Goal: Browse casually

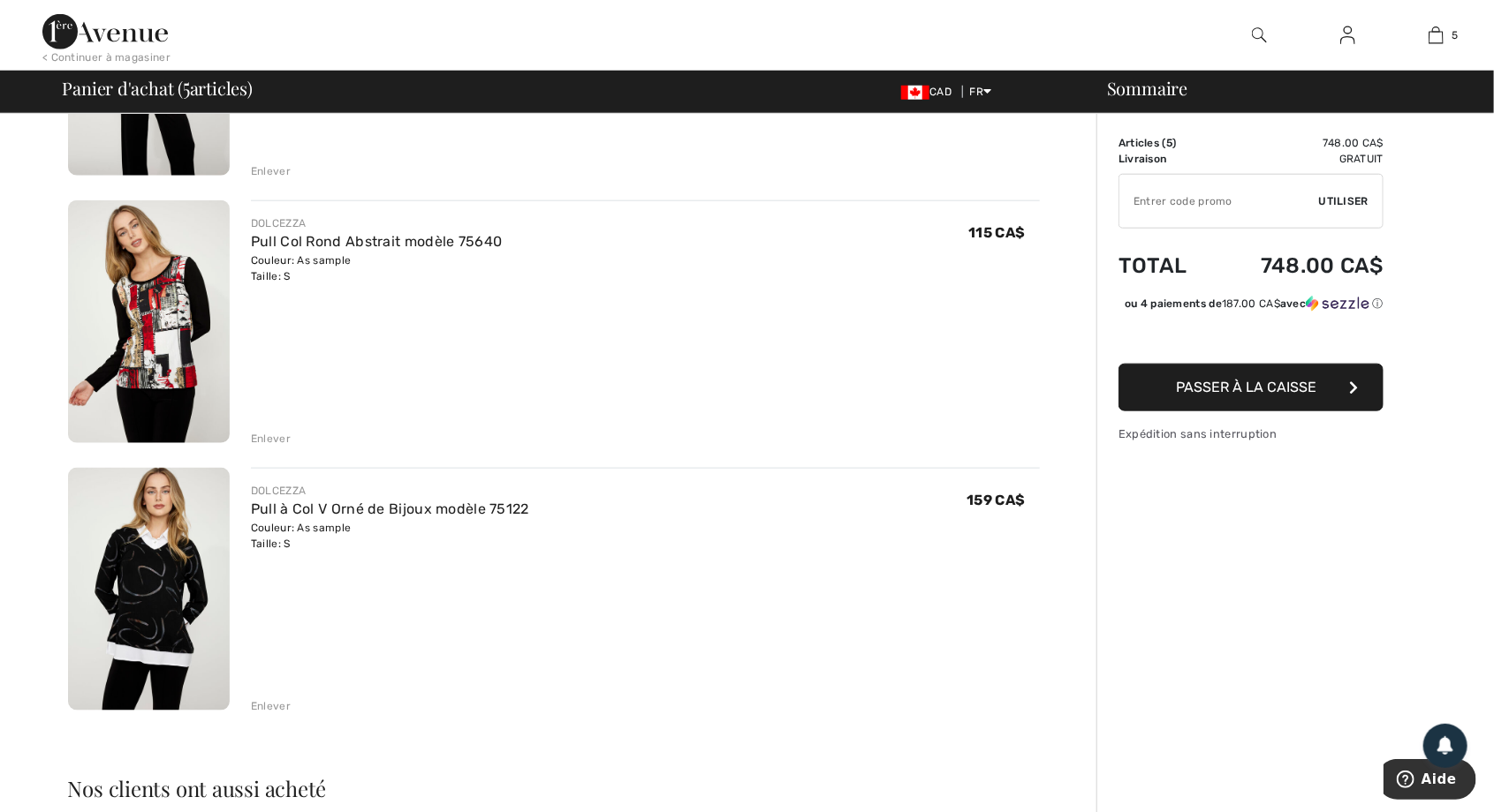
scroll to position [854, 0]
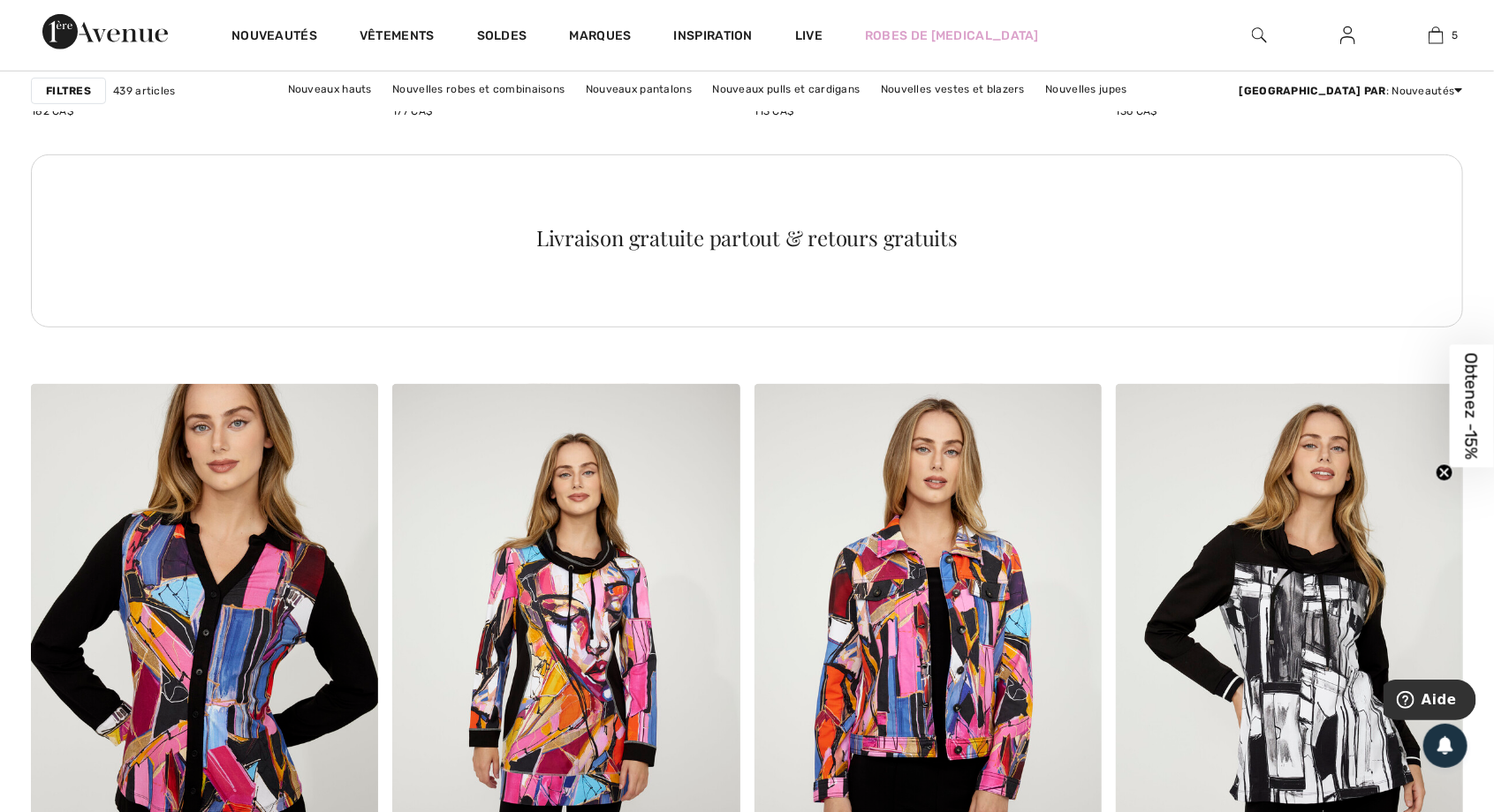
scroll to position [7385, 0]
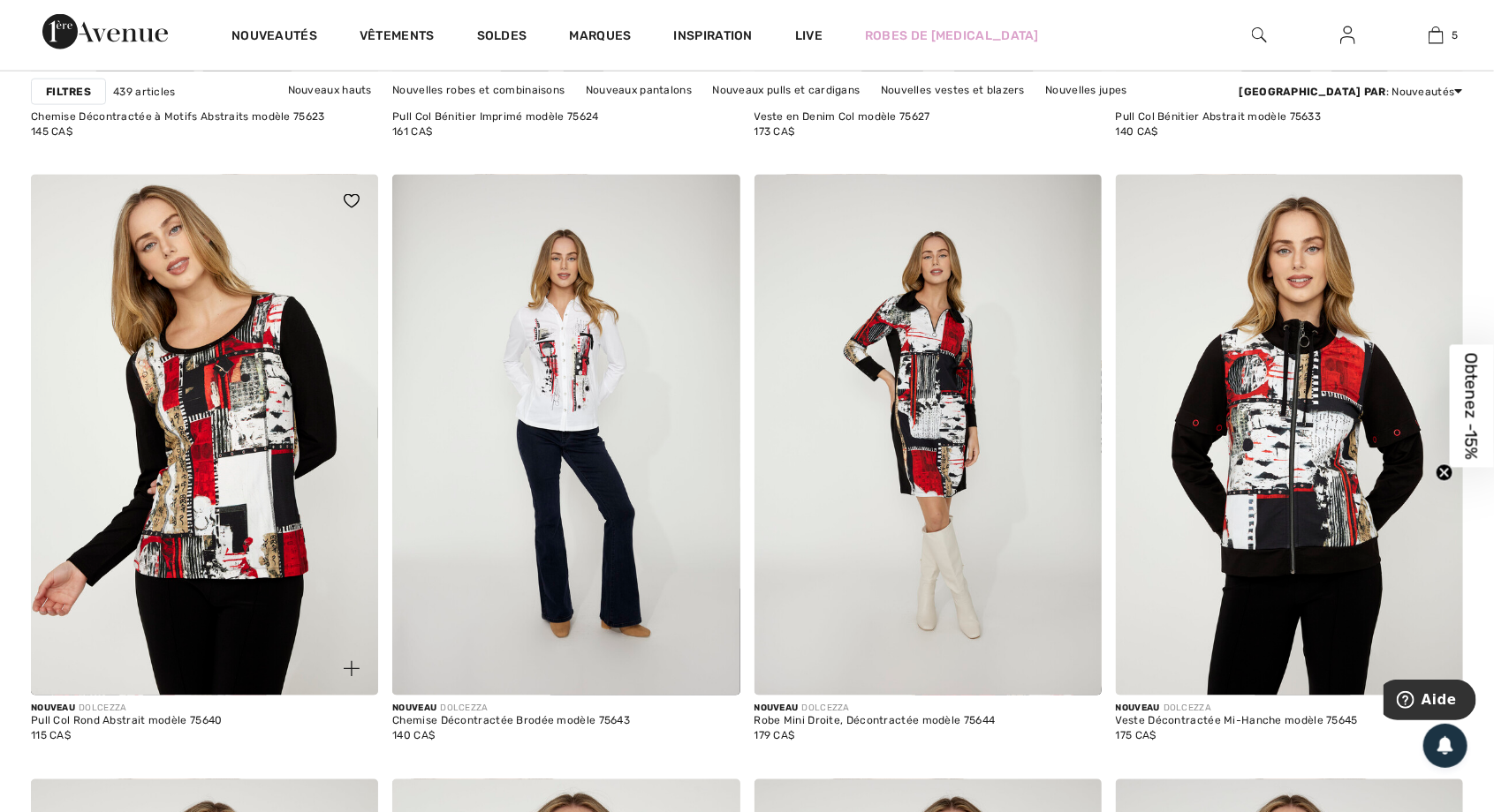
click at [254, 466] on img at bounding box center [204, 436] width 348 height 521
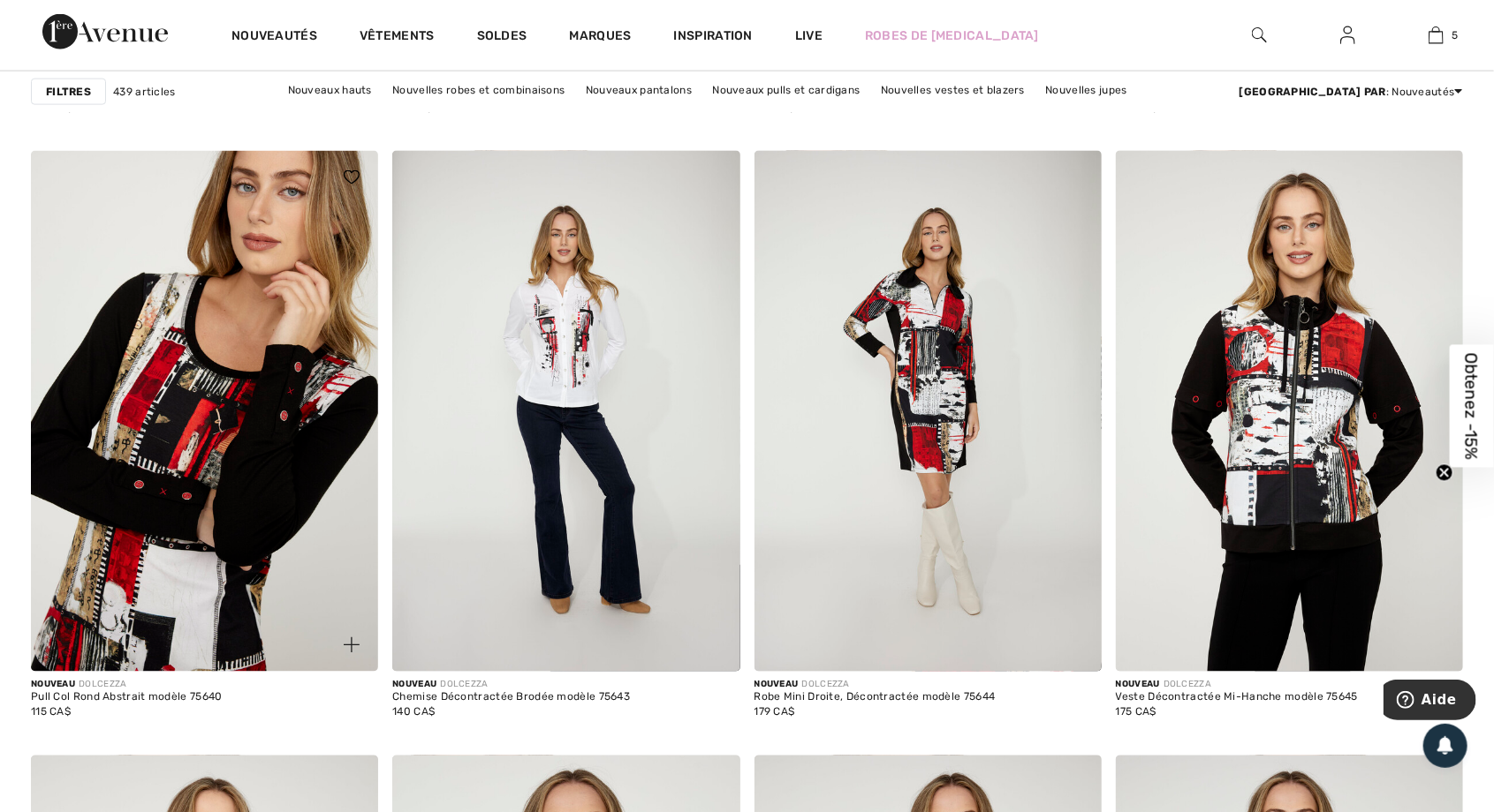
scroll to position [8255, 0]
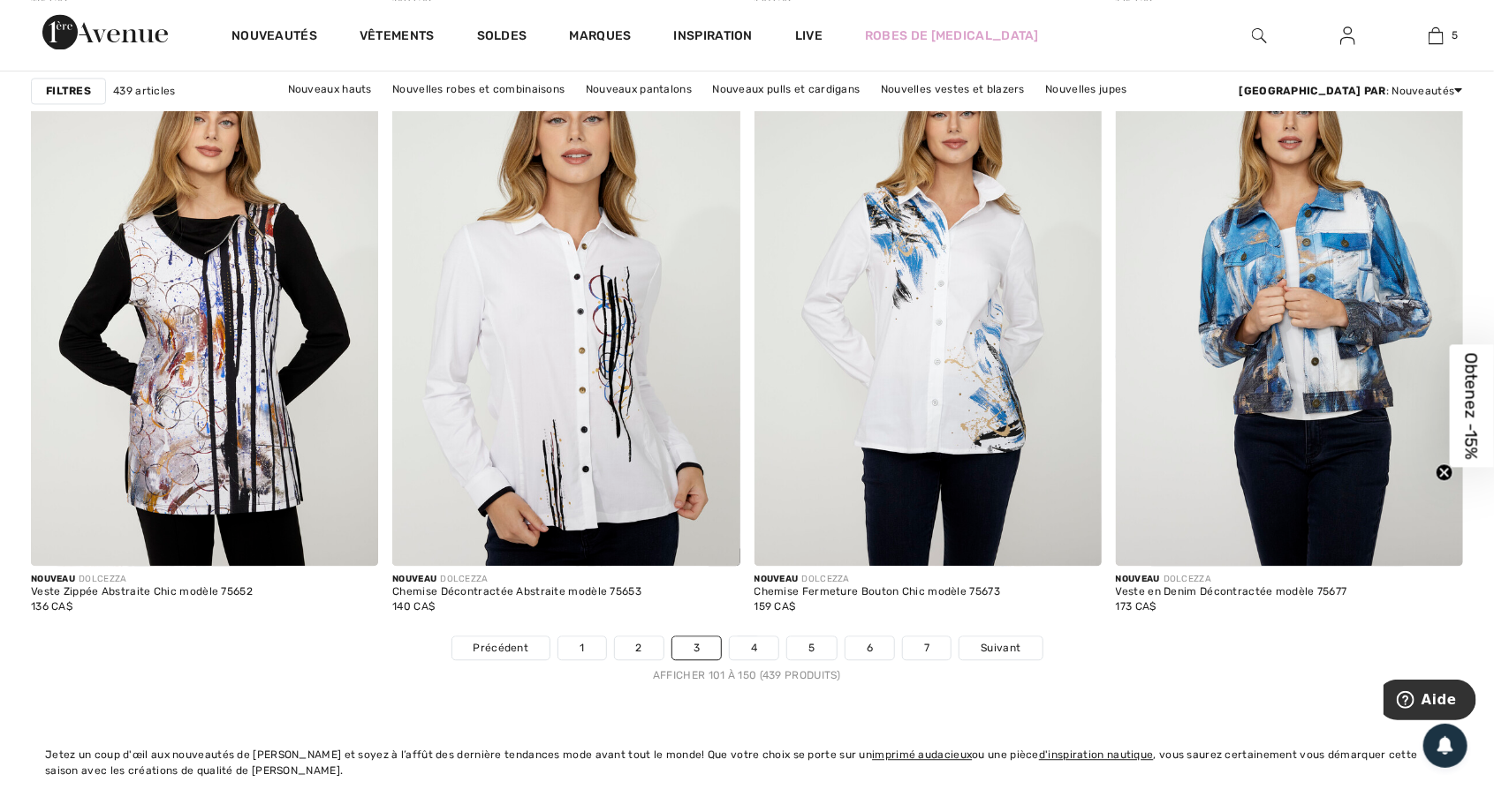
scroll to position [8946, 0]
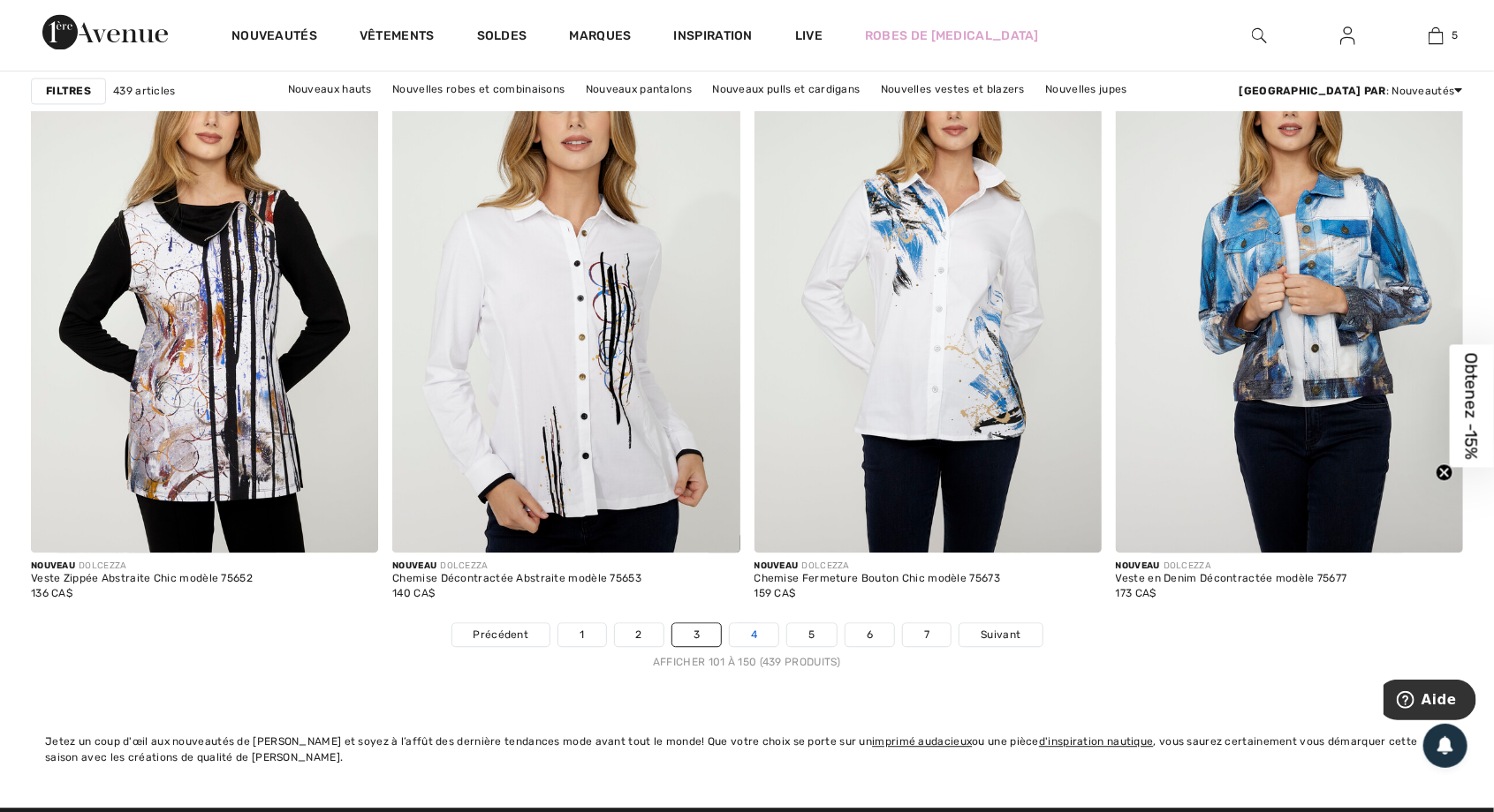
click at [751, 640] on link "4" at bounding box center [754, 635] width 48 height 23
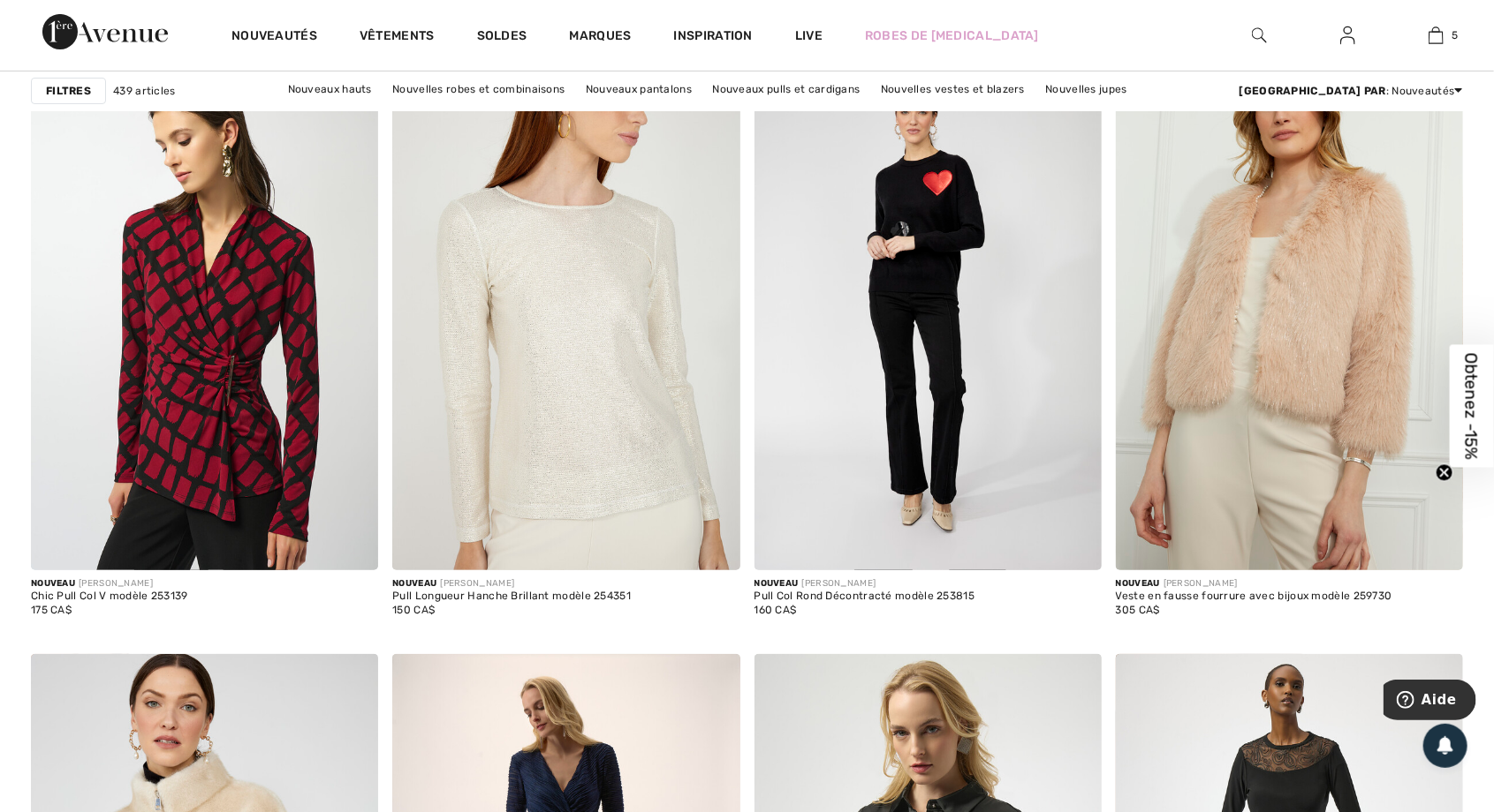
scroll to position [3585, 0]
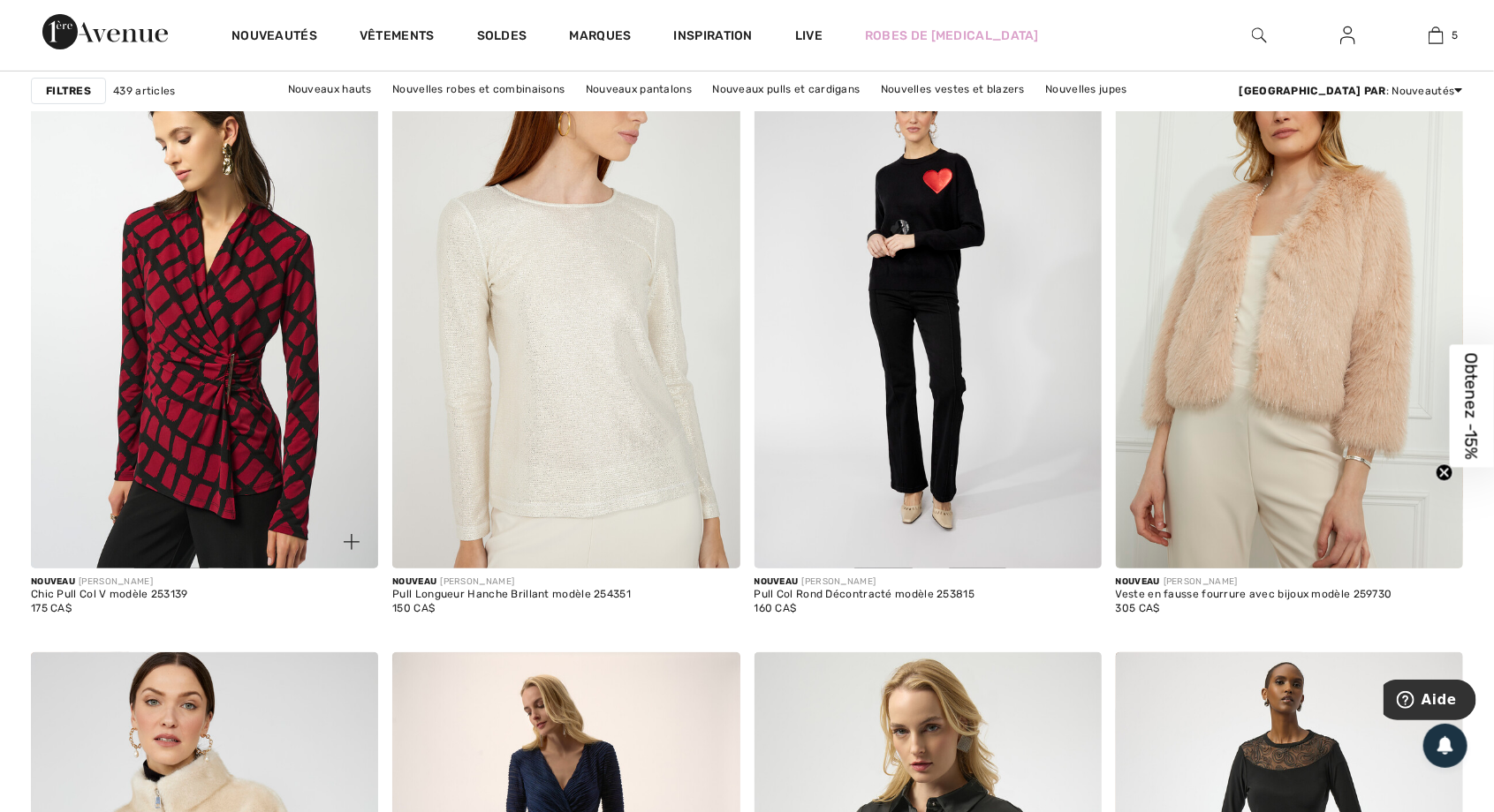
click at [219, 496] on img at bounding box center [204, 308] width 348 height 521
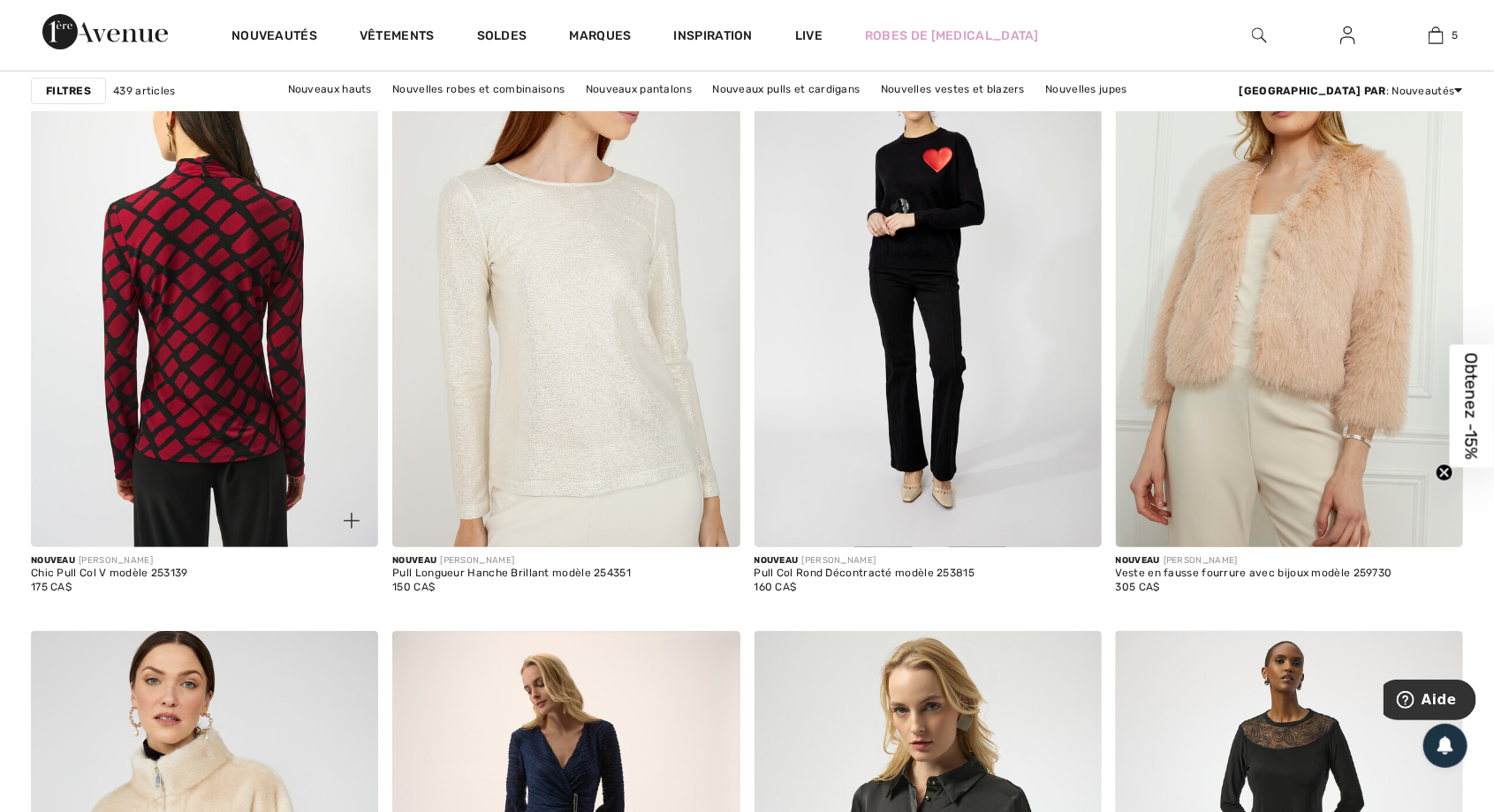
scroll to position [3642, 0]
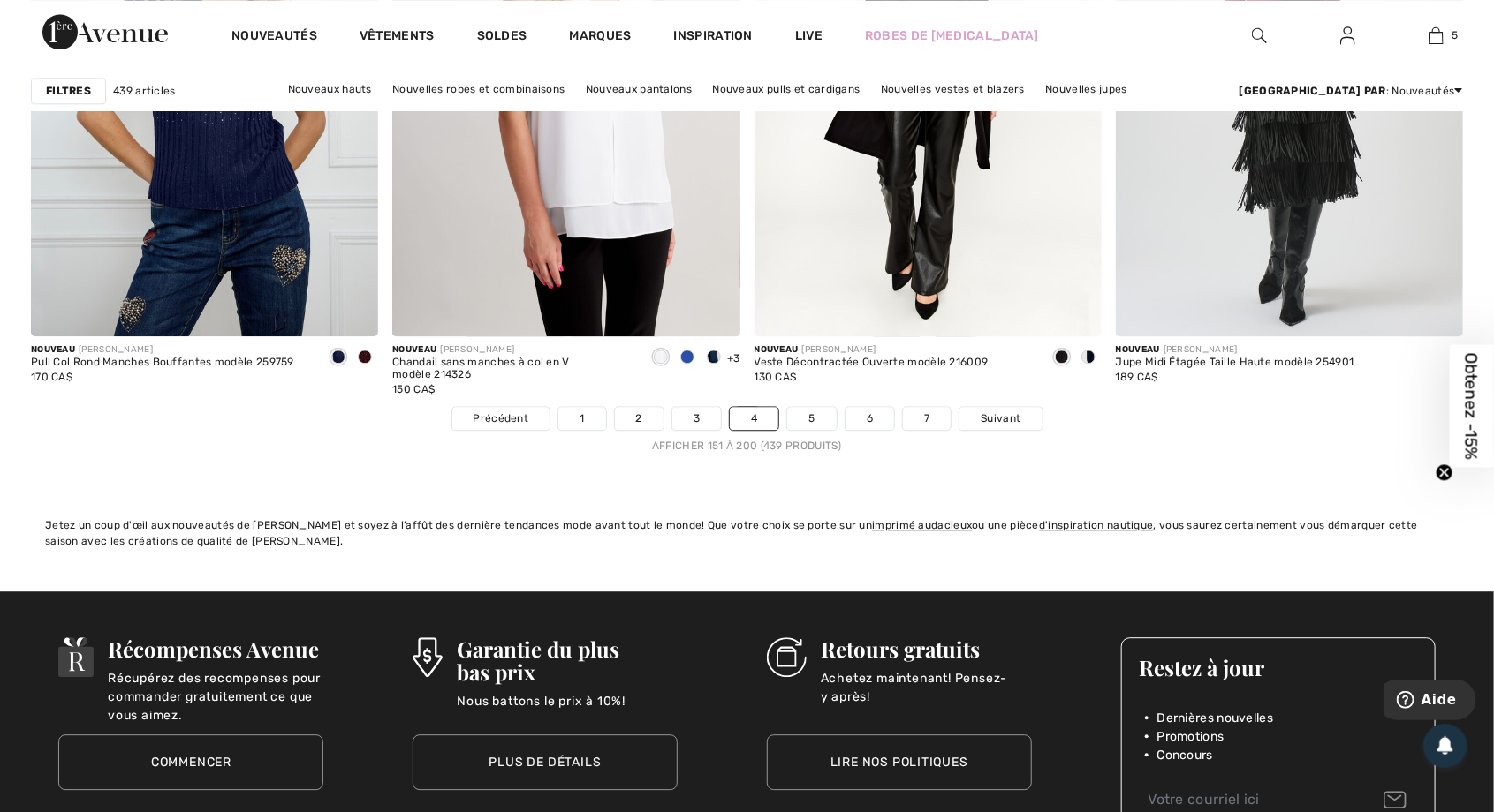
scroll to position [9154, 0]
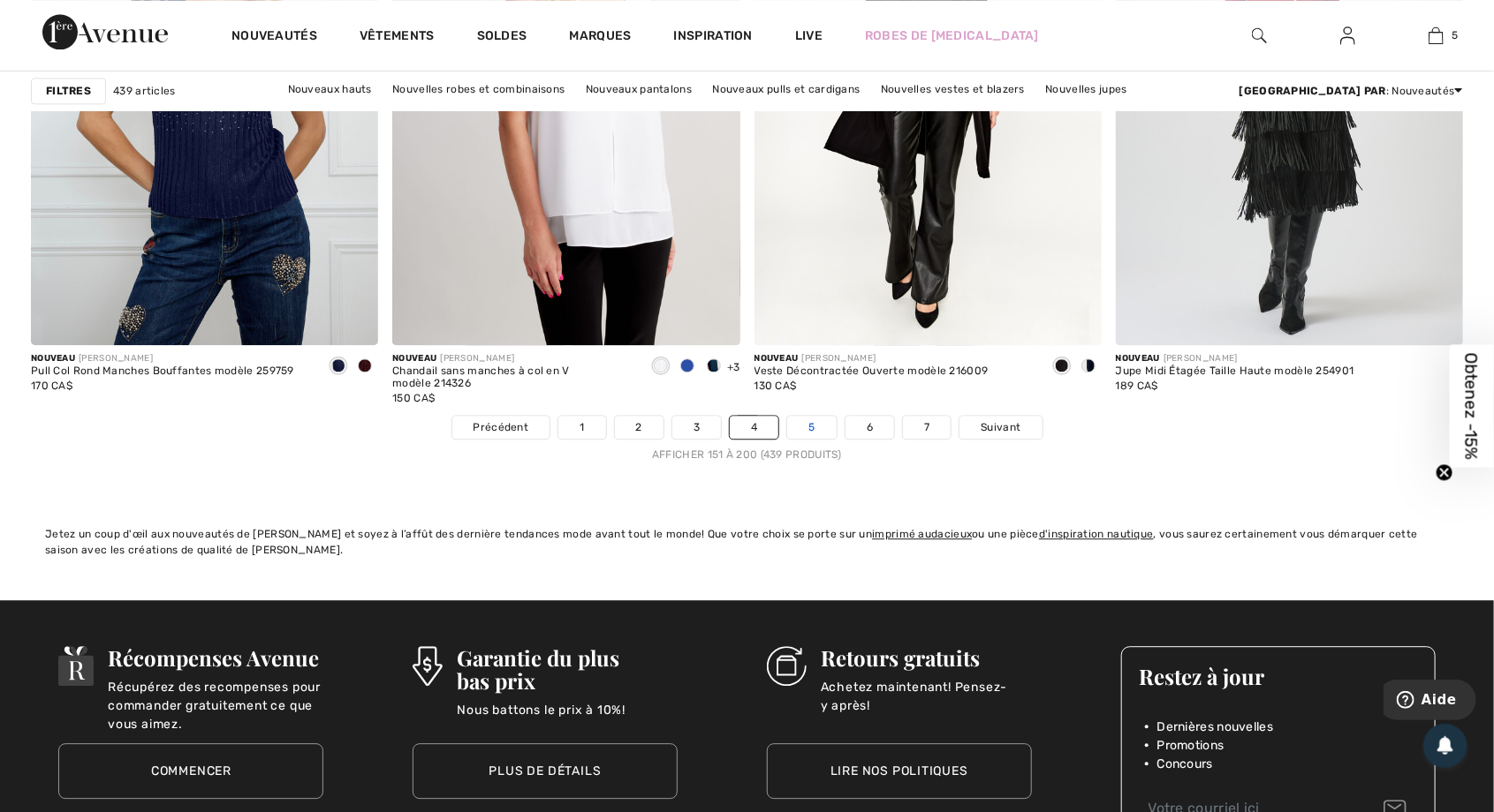
click at [809, 429] on link "5" at bounding box center [811, 428] width 48 height 23
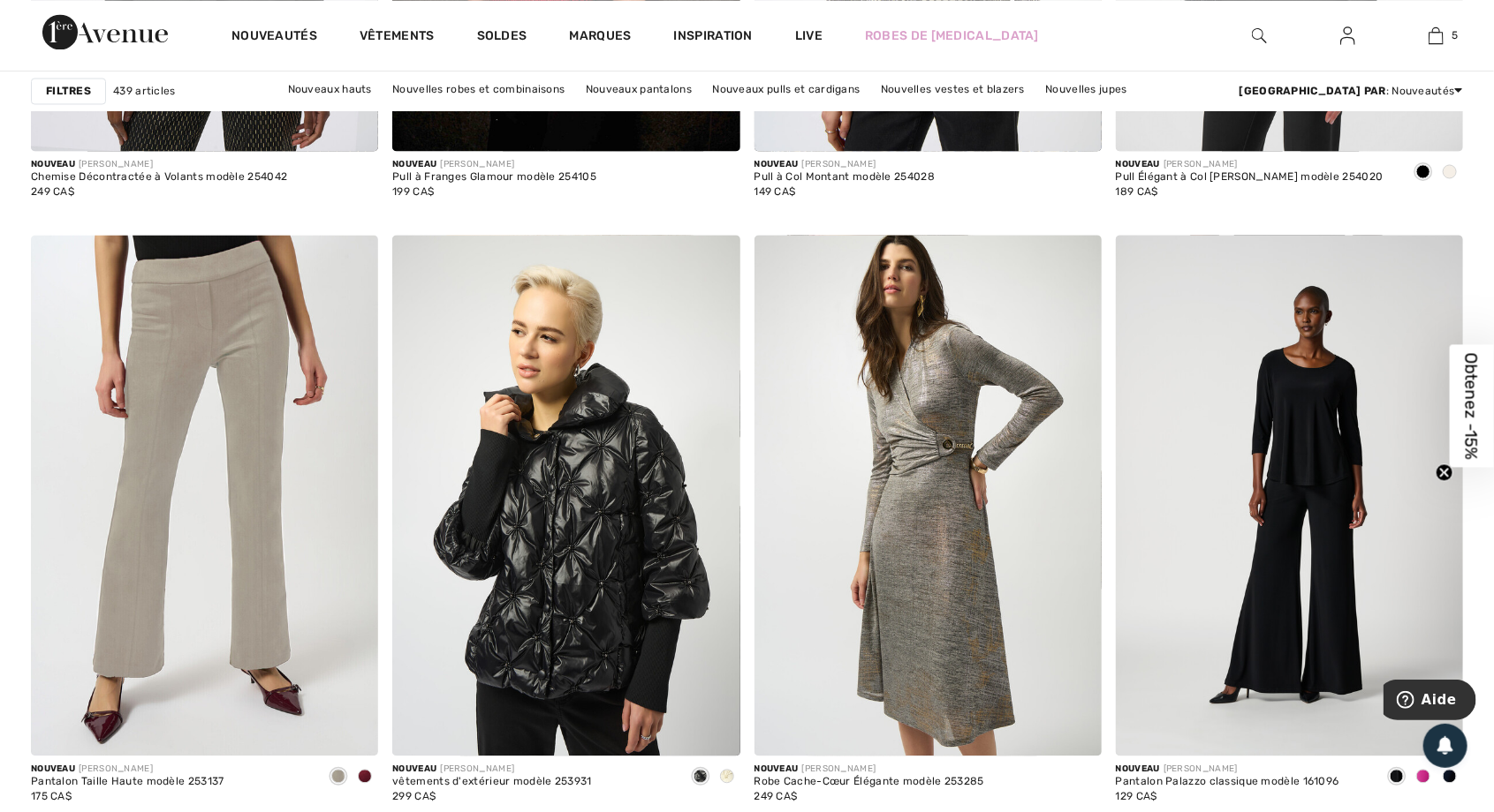
scroll to position [8743, 0]
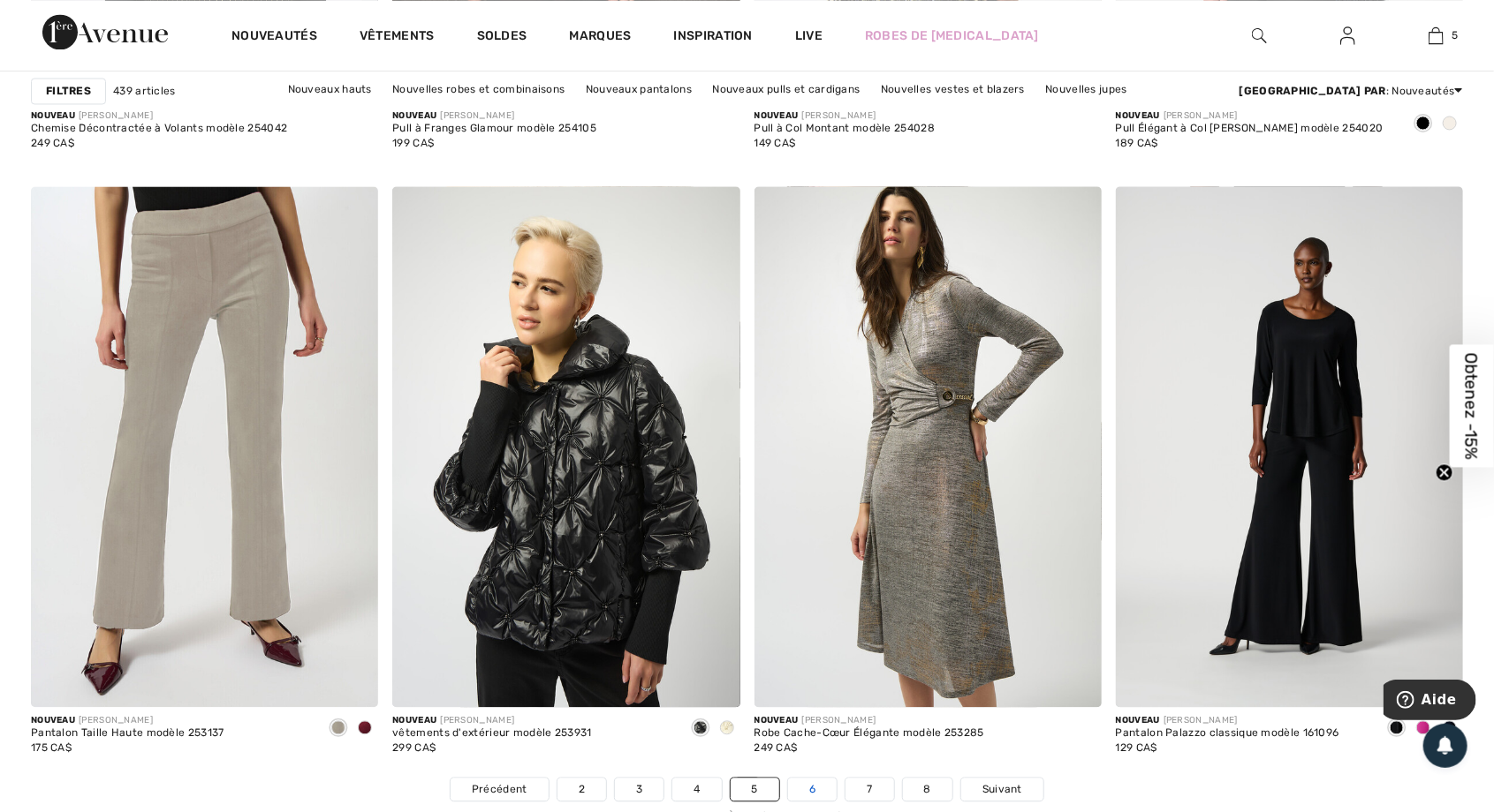
scroll to position [8800, 0]
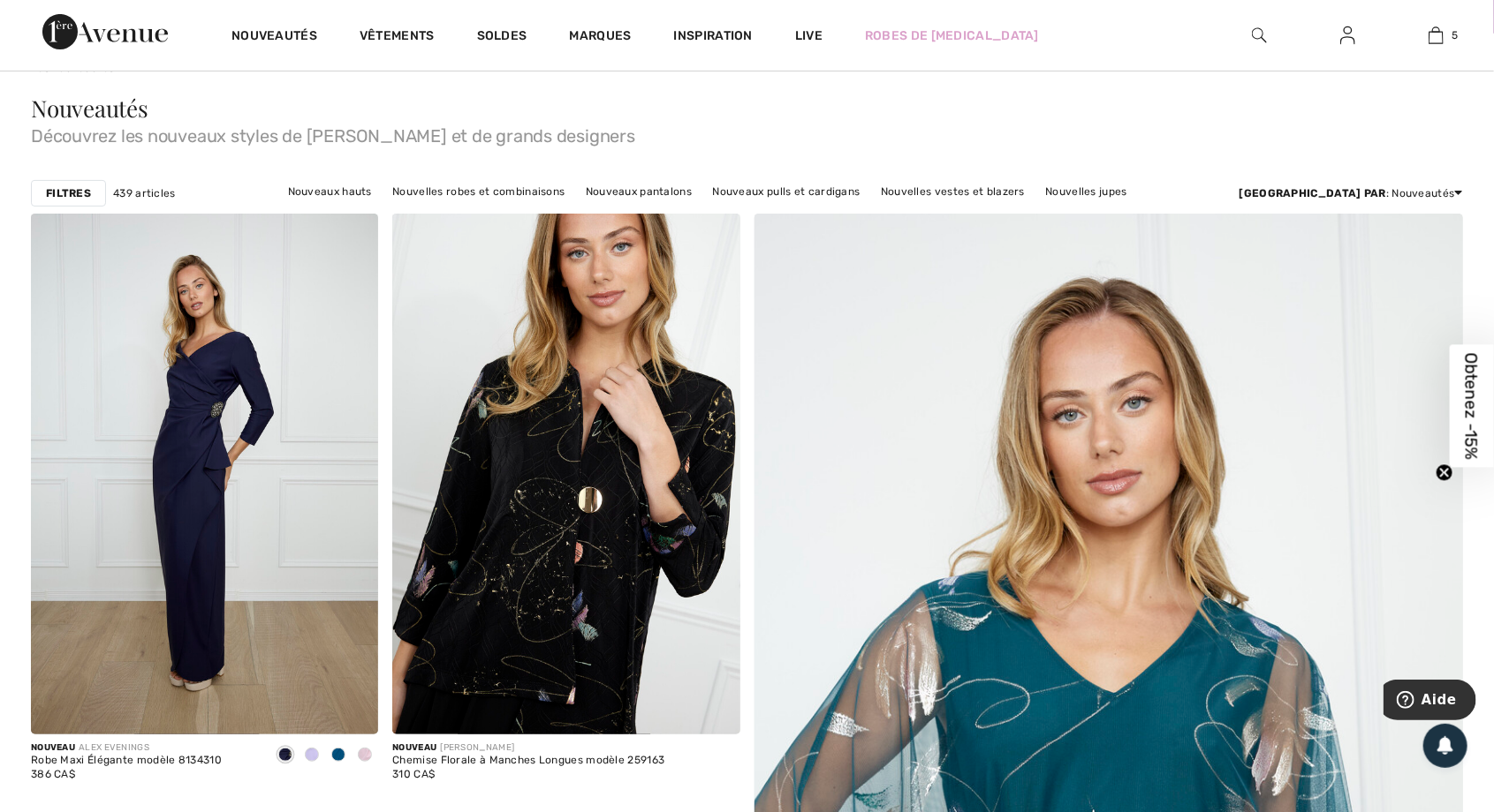
scroll to position [160, 0]
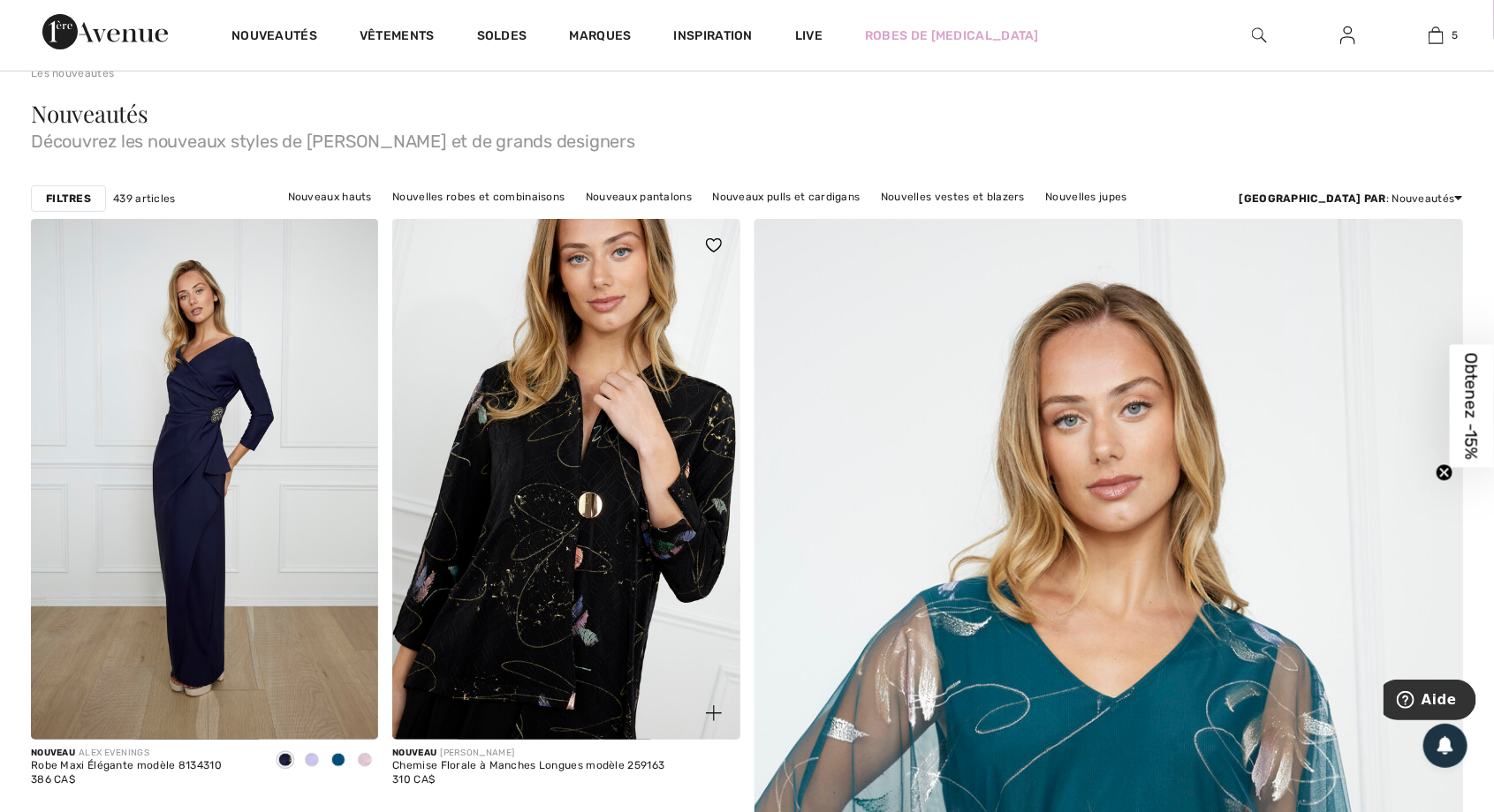
click at [577, 581] on img at bounding box center [565, 479] width 348 height 521
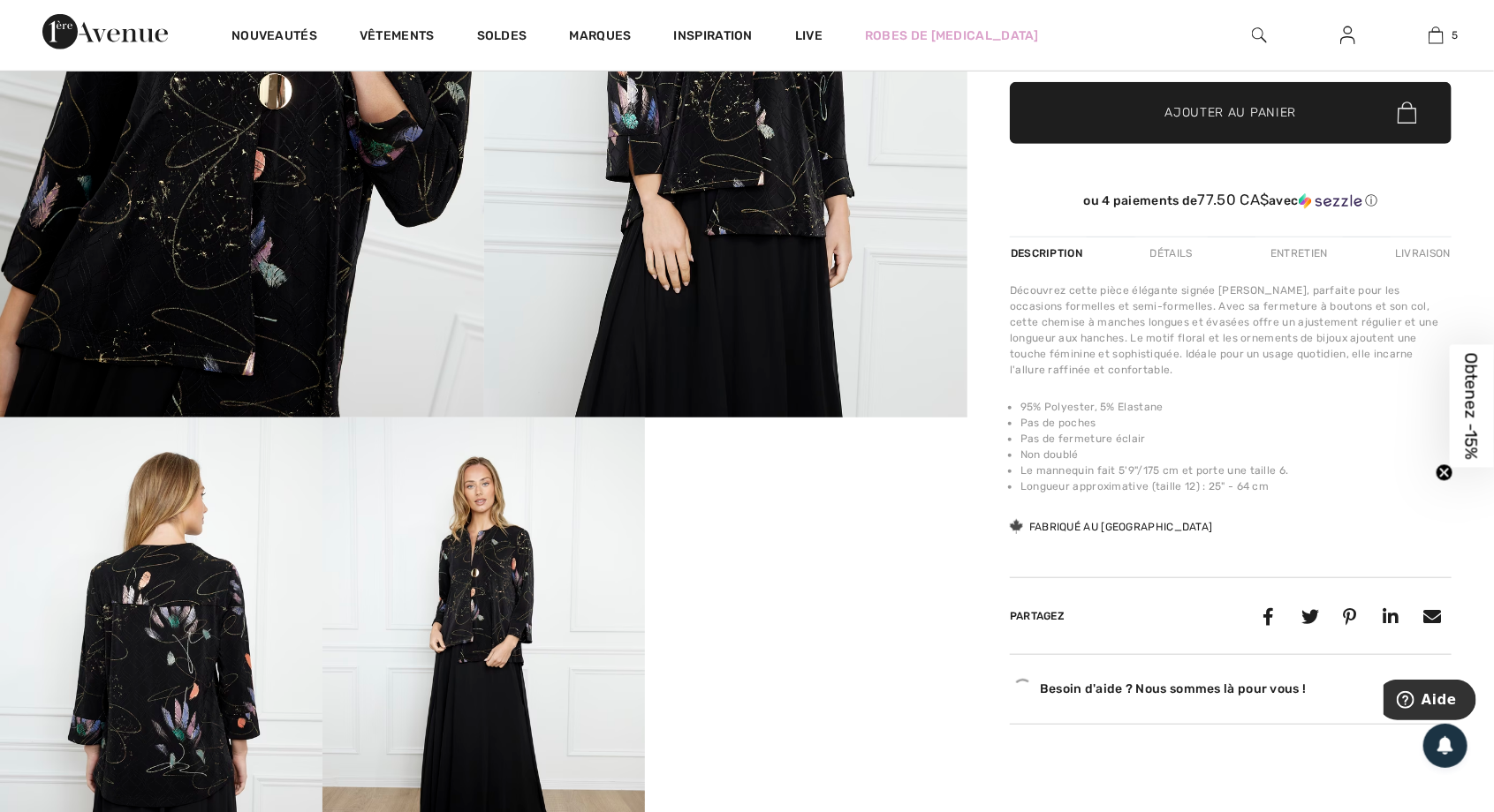
scroll to position [529, 0]
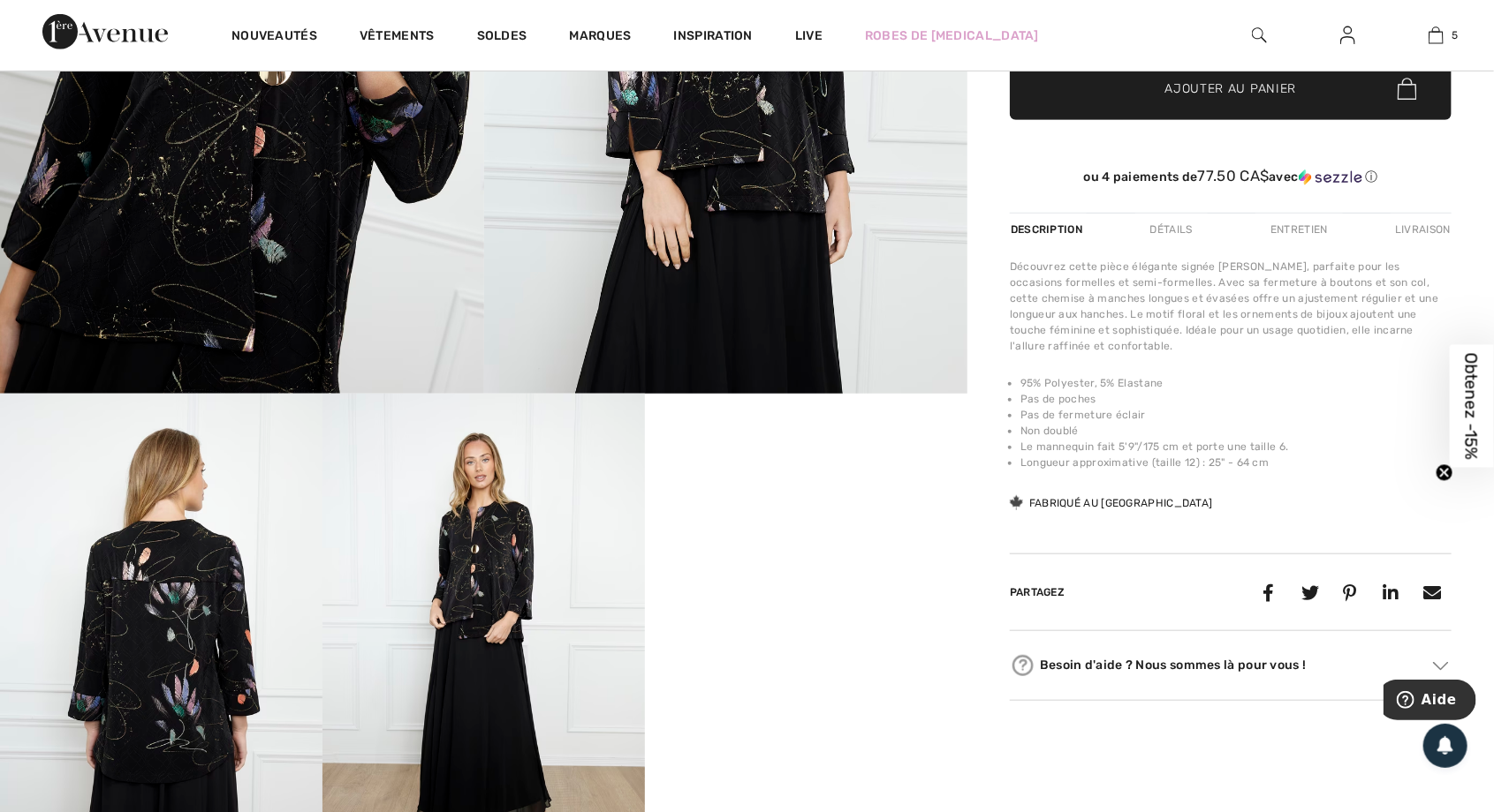
click at [859, 400] on video "Your browser does not support the video tag." at bounding box center [806, 474] width 322 height 162
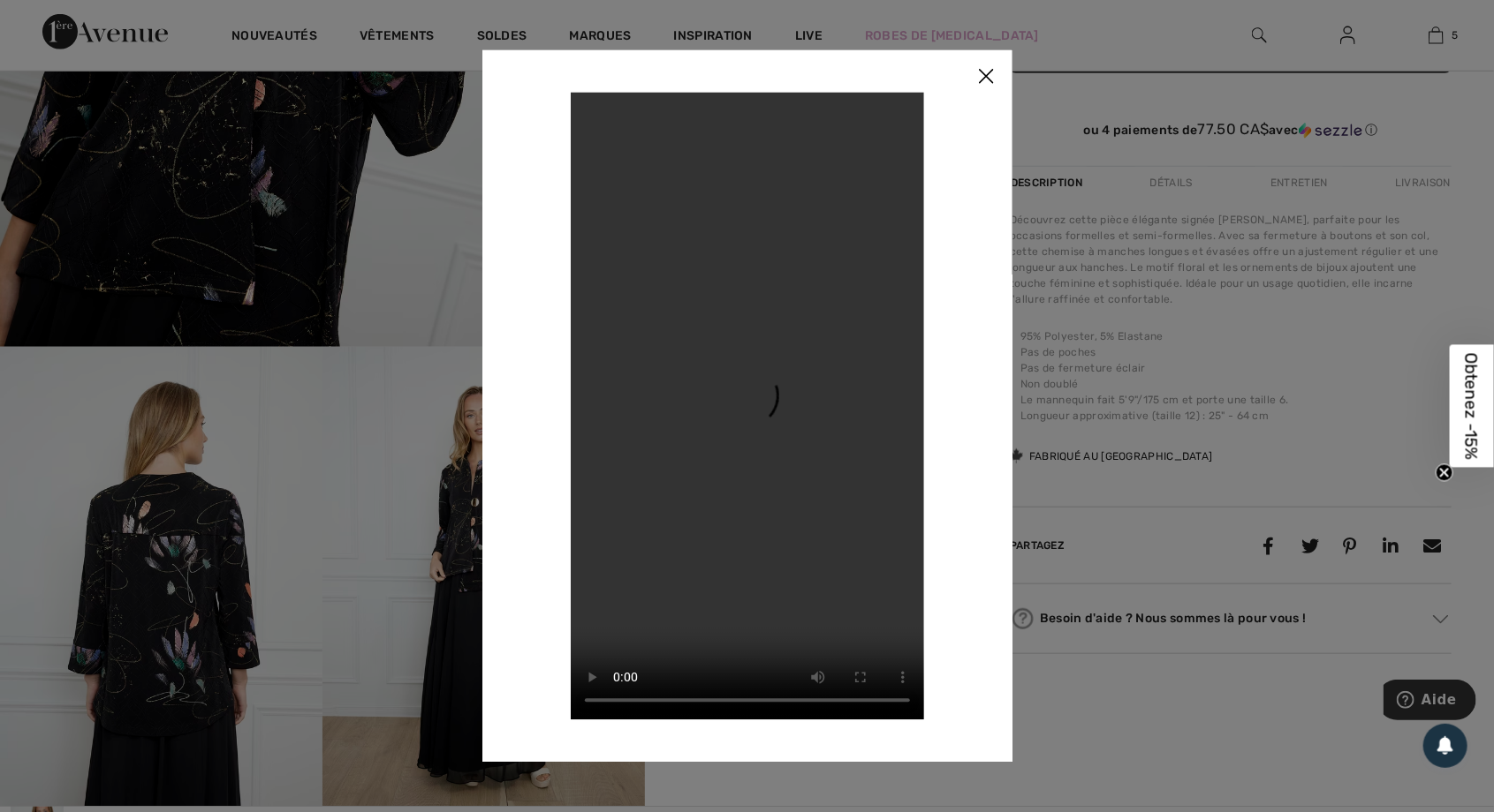
scroll to position [586, 0]
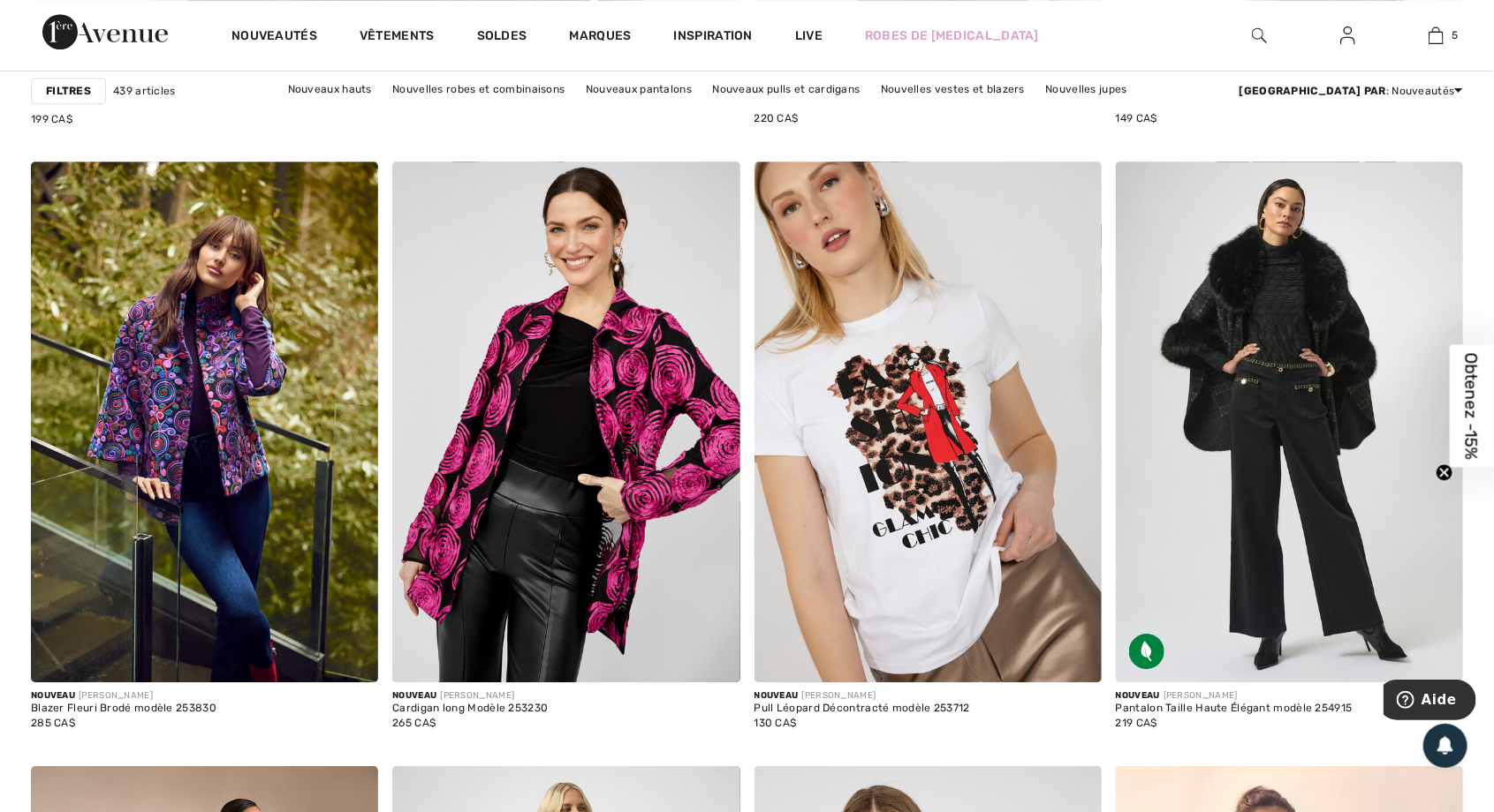
scroll to position [6172, 0]
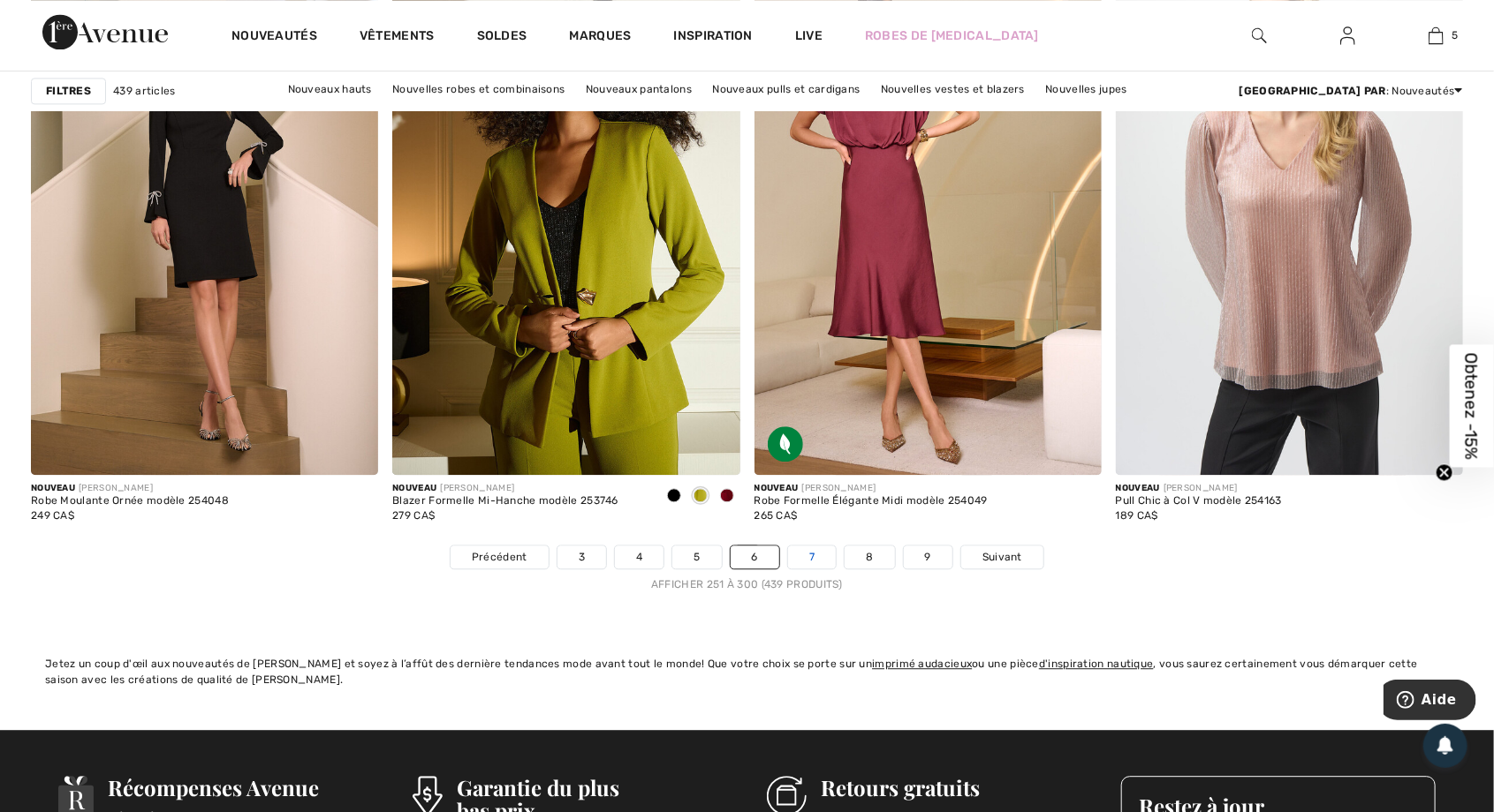
click at [808, 560] on link "7" at bounding box center [811, 557] width 47 height 23
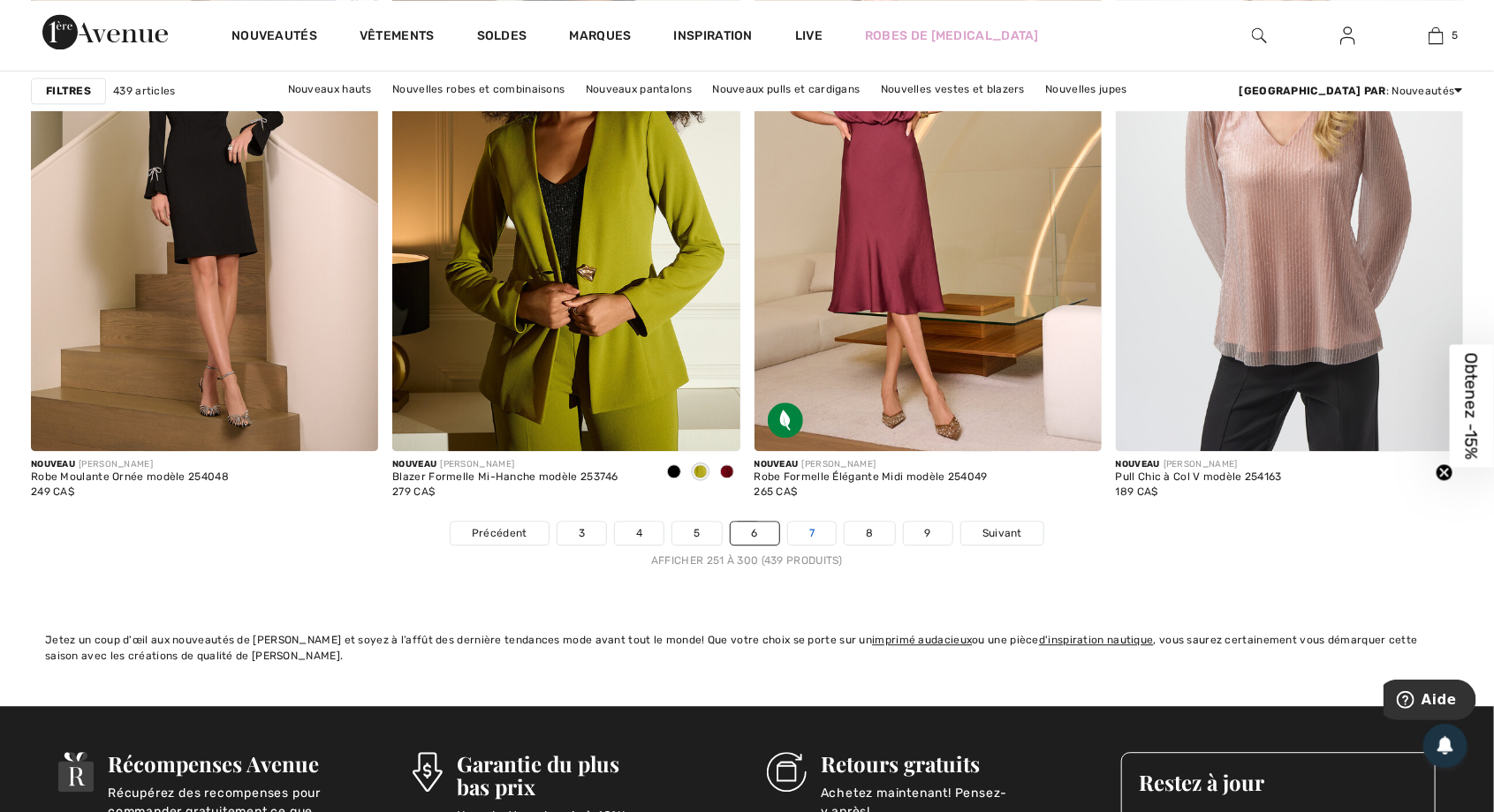
scroll to position [9080, 0]
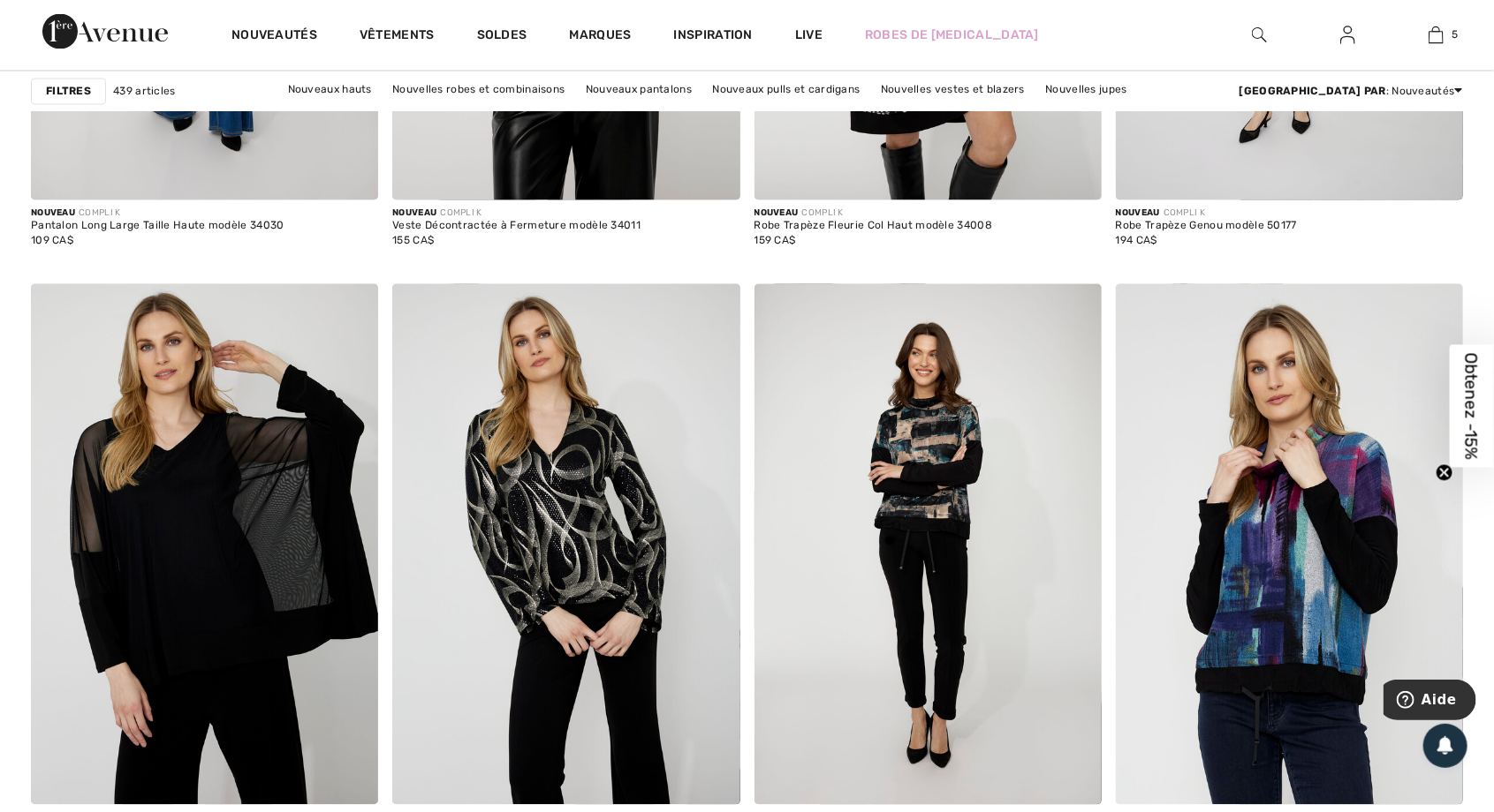
scroll to position [8698, 0]
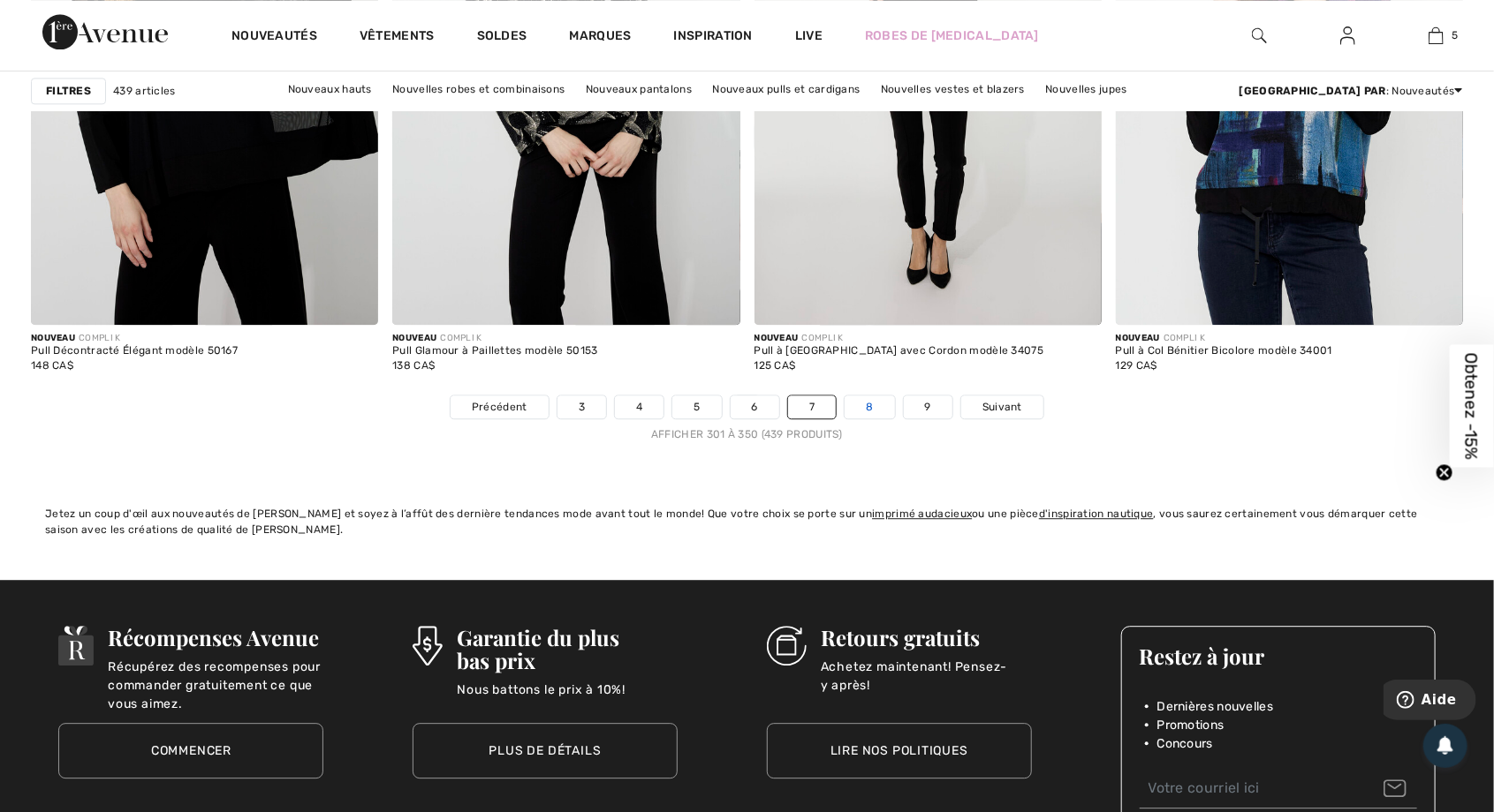
click at [857, 409] on link "8" at bounding box center [869, 407] width 49 height 23
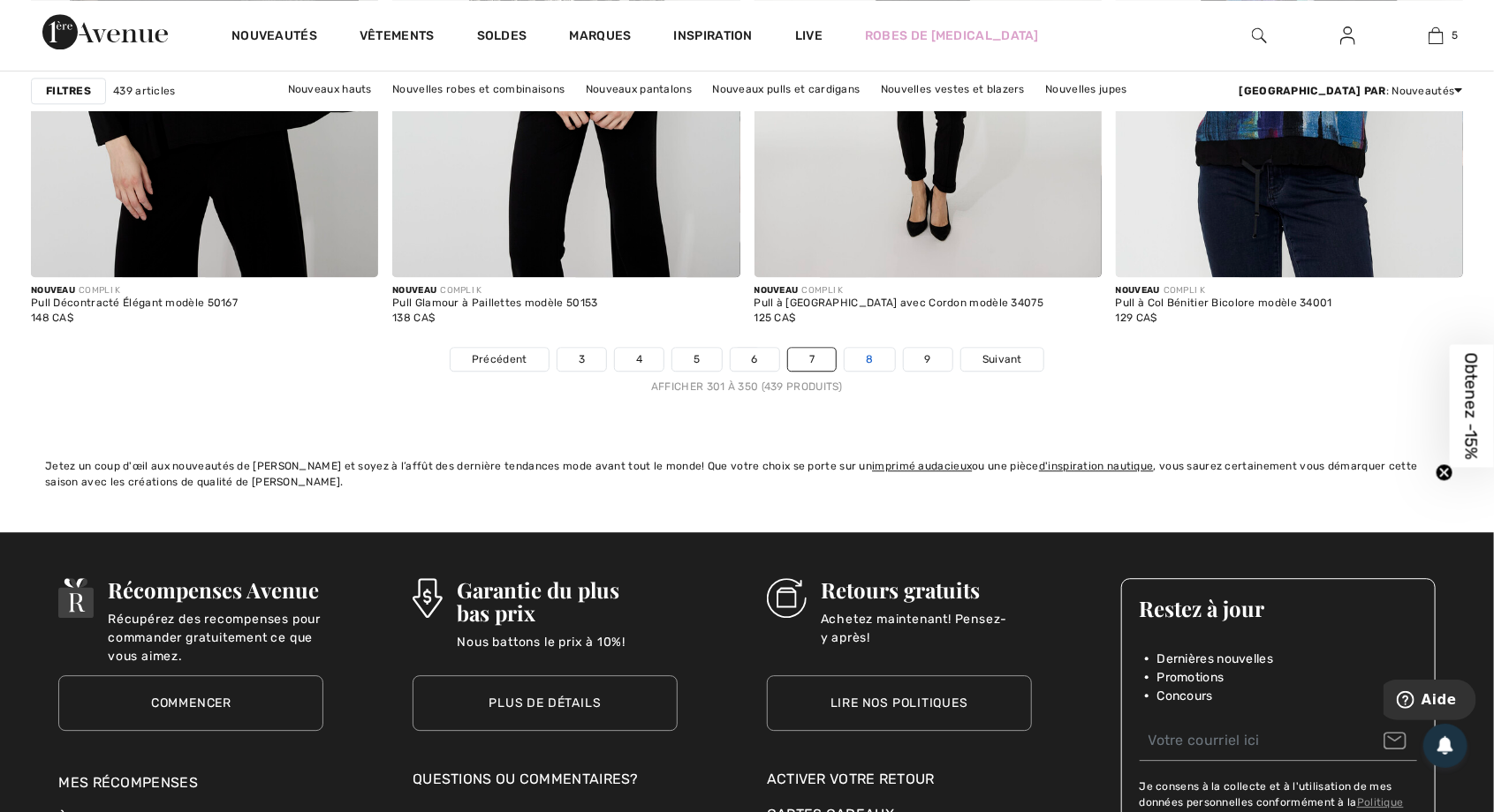
scroll to position [9230, 0]
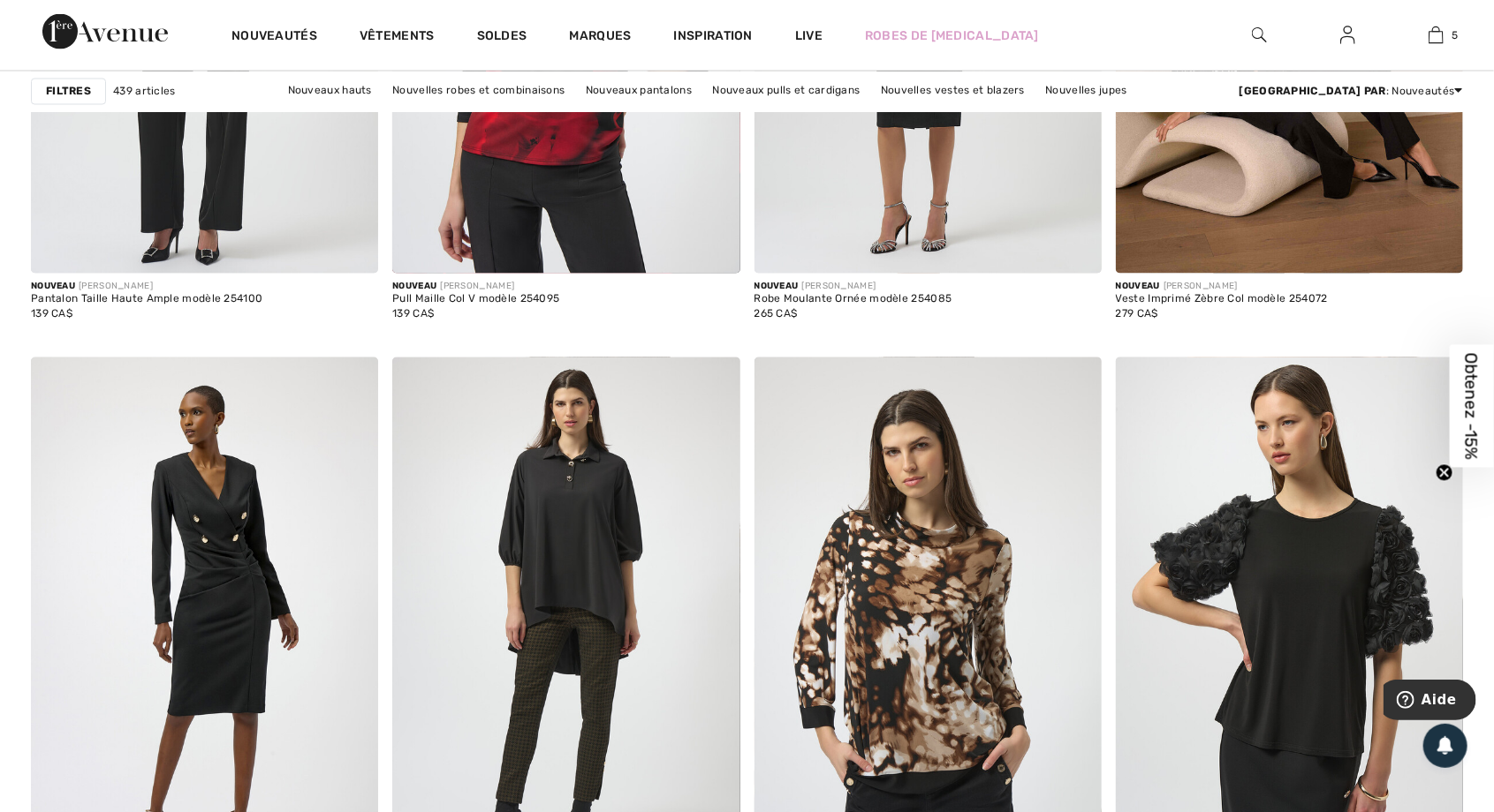
scroll to position [8622, 0]
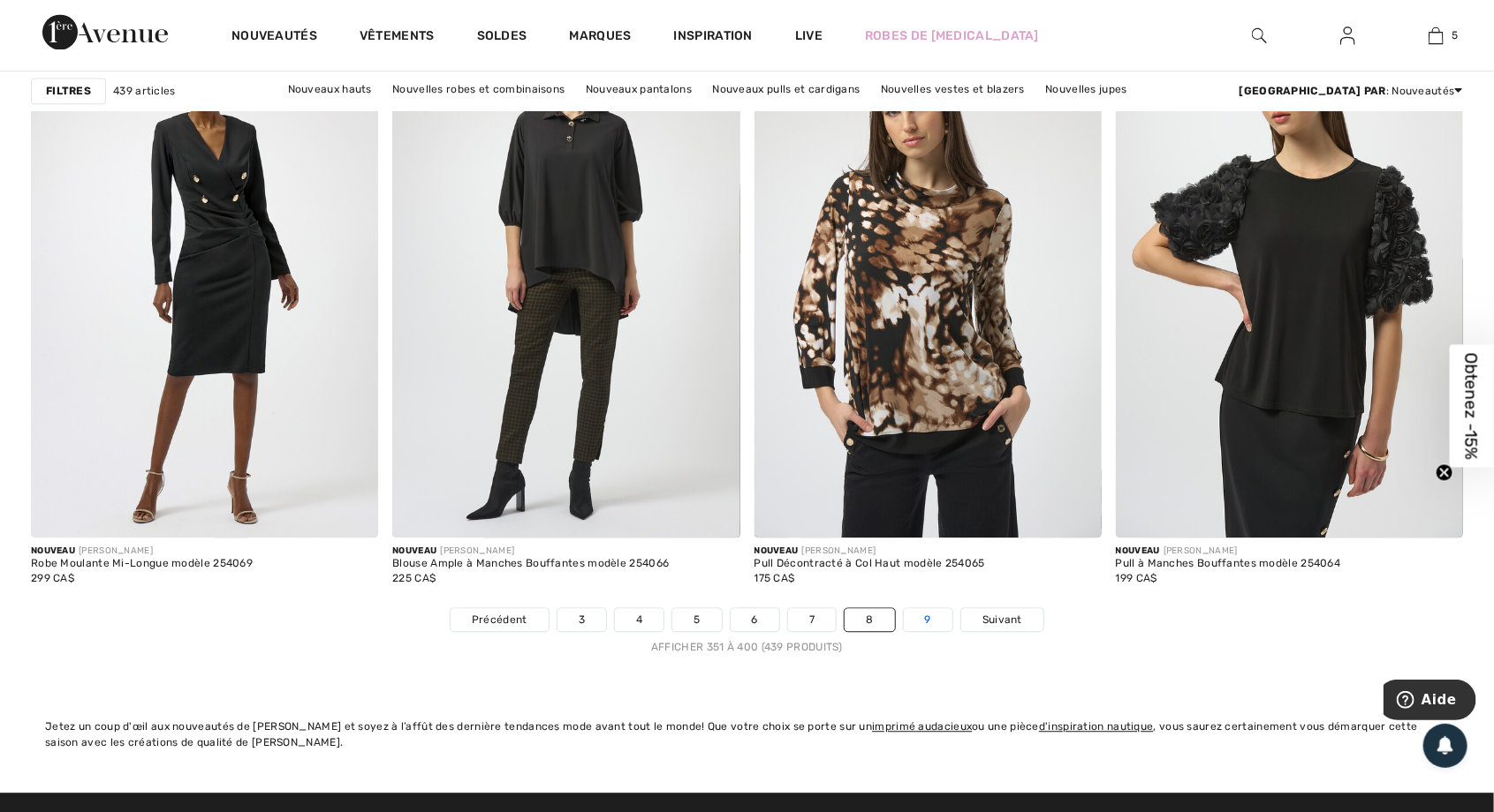
click at [927, 614] on link "9" at bounding box center [928, 620] width 48 height 23
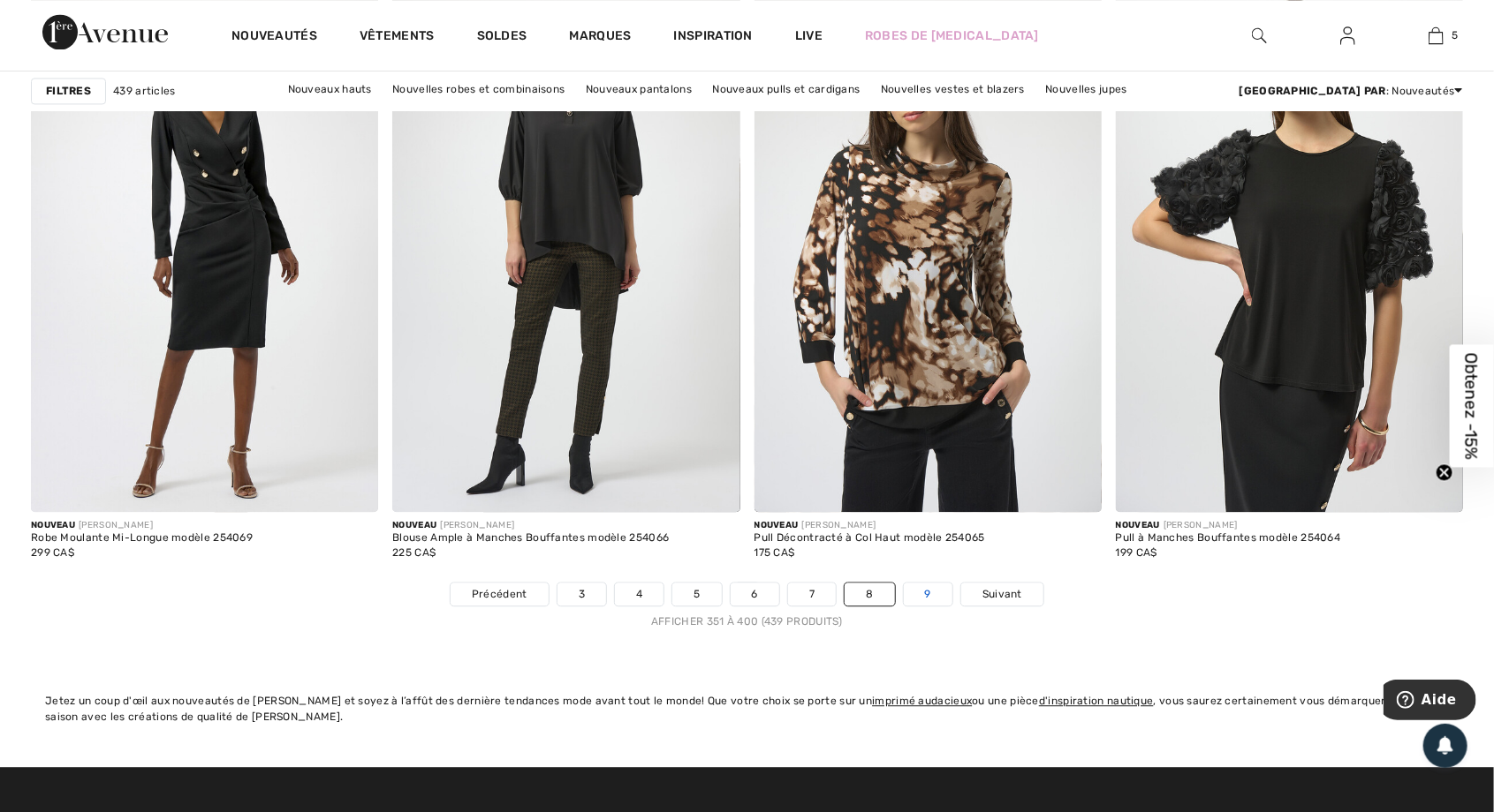
scroll to position [9017, 0]
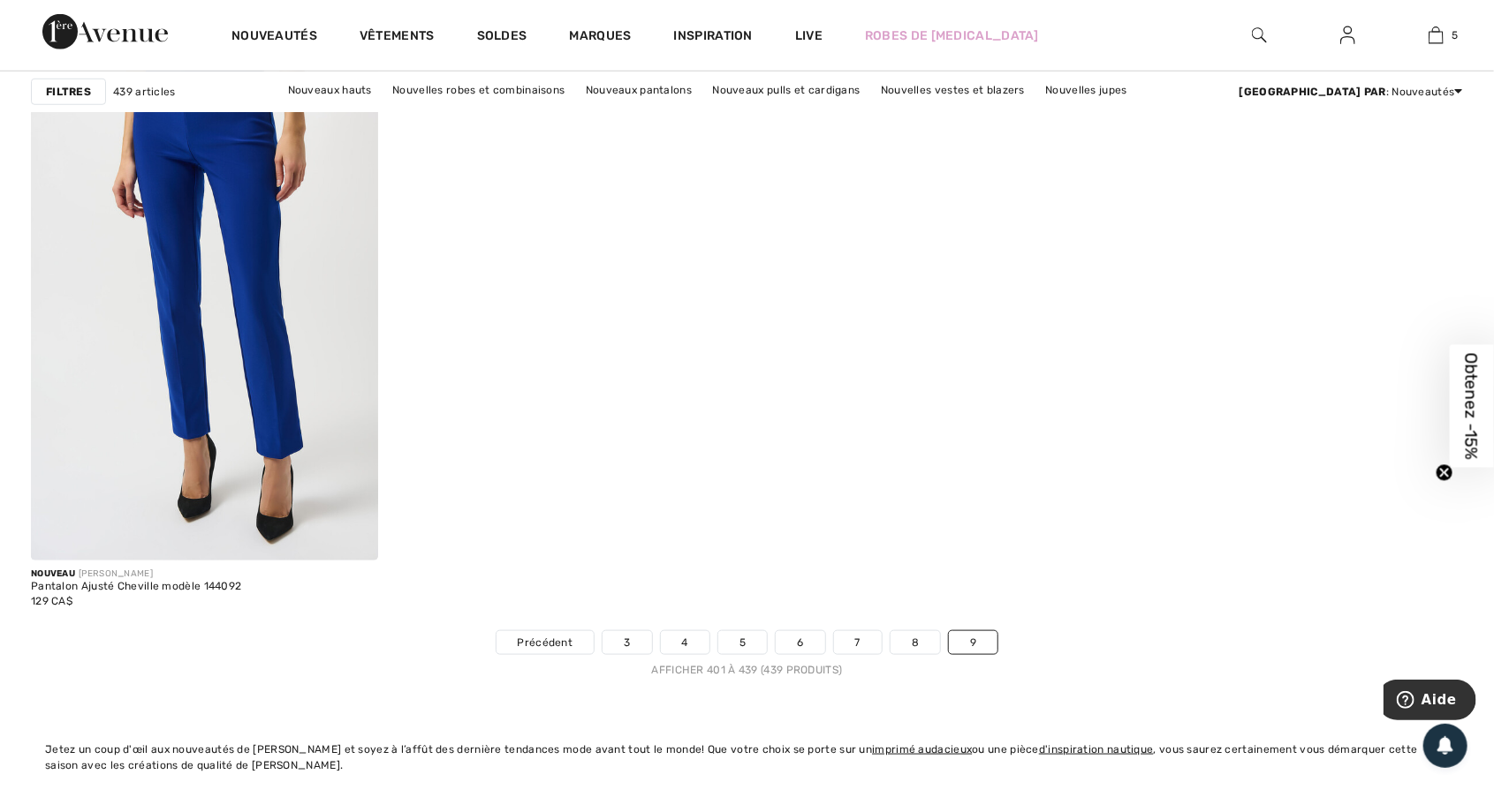
scroll to position [7740, 0]
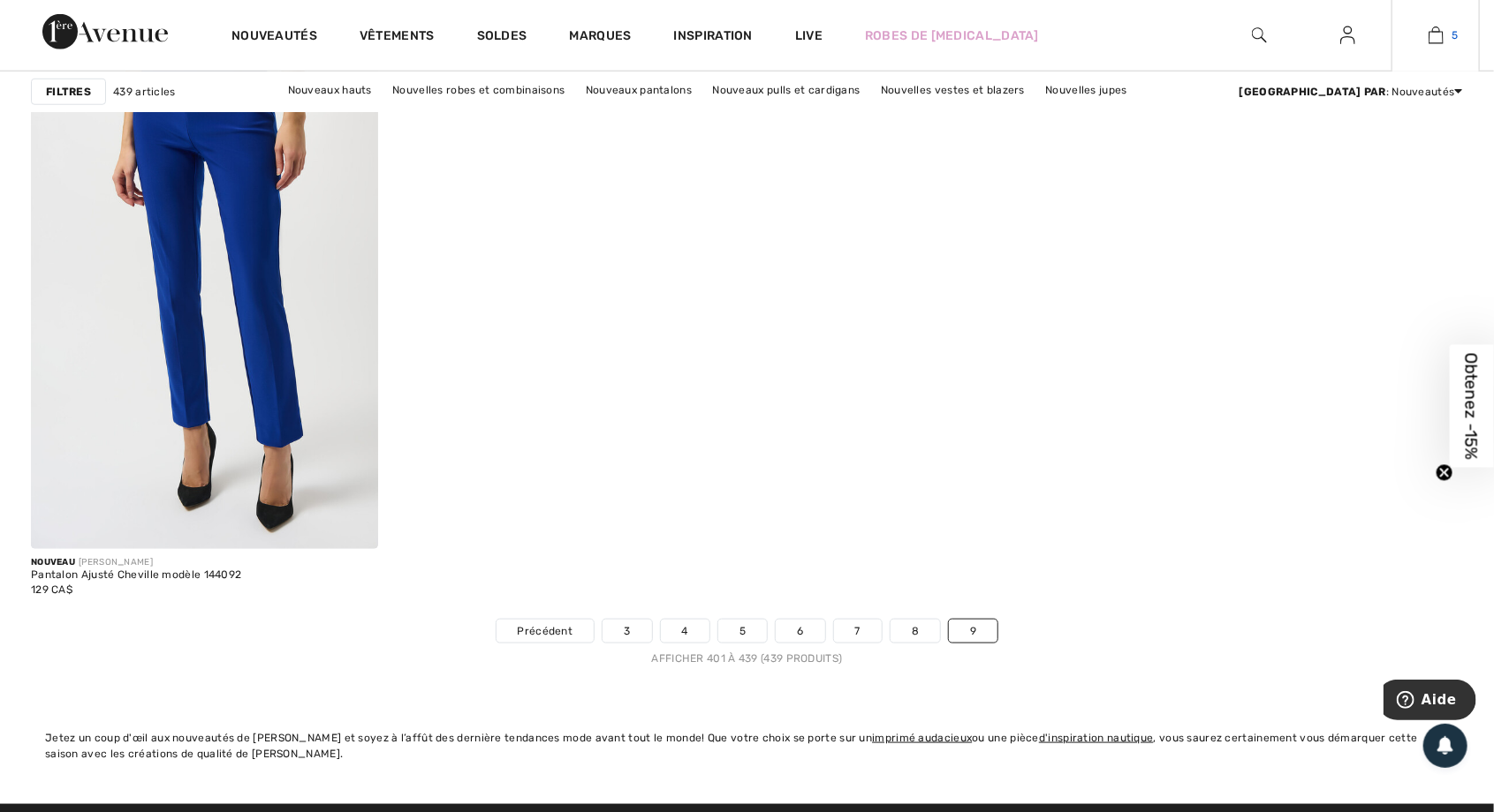
click at [1437, 44] on img at bounding box center [1436, 36] width 15 height 21
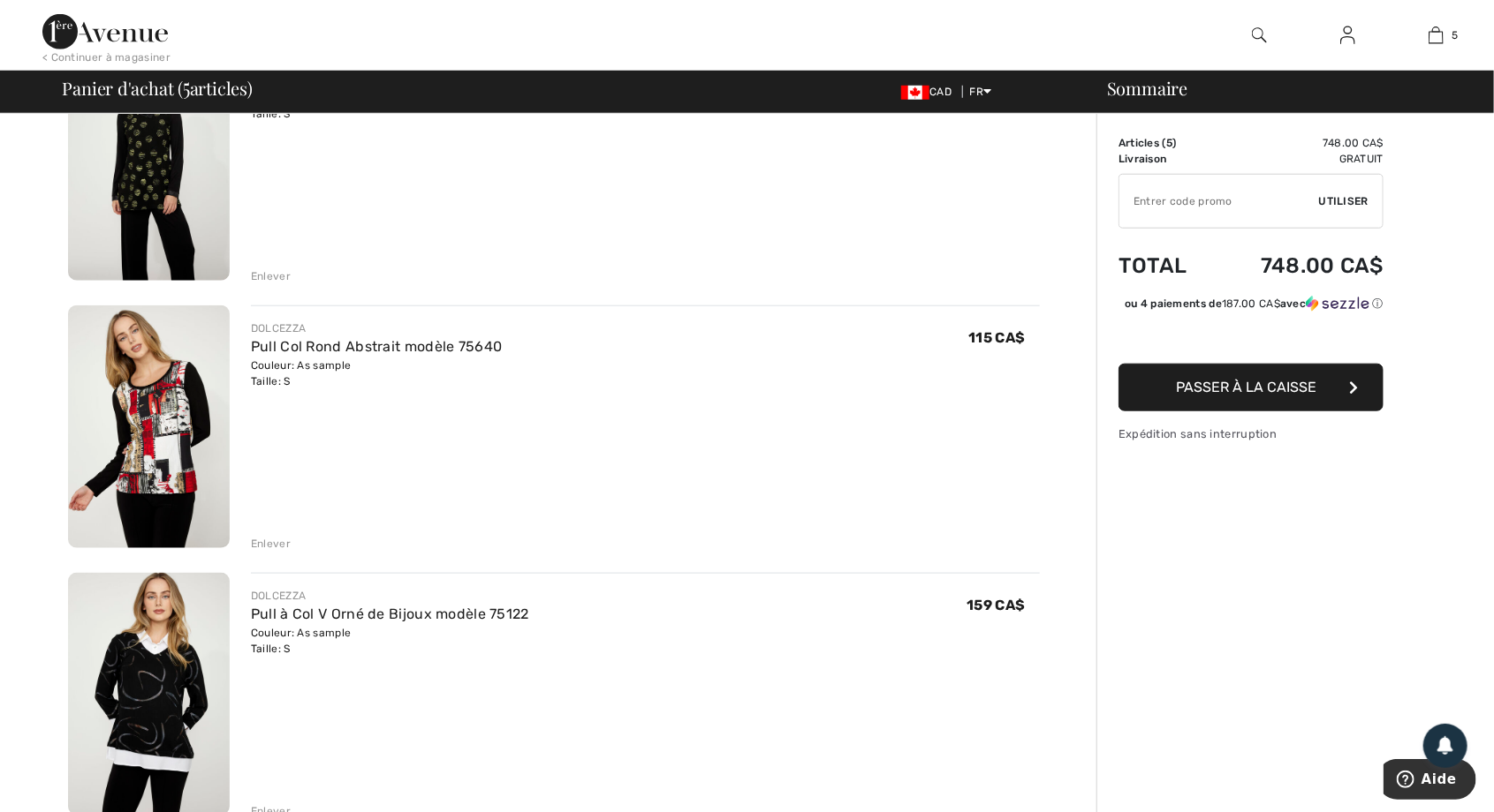
scroll to position [758, 0]
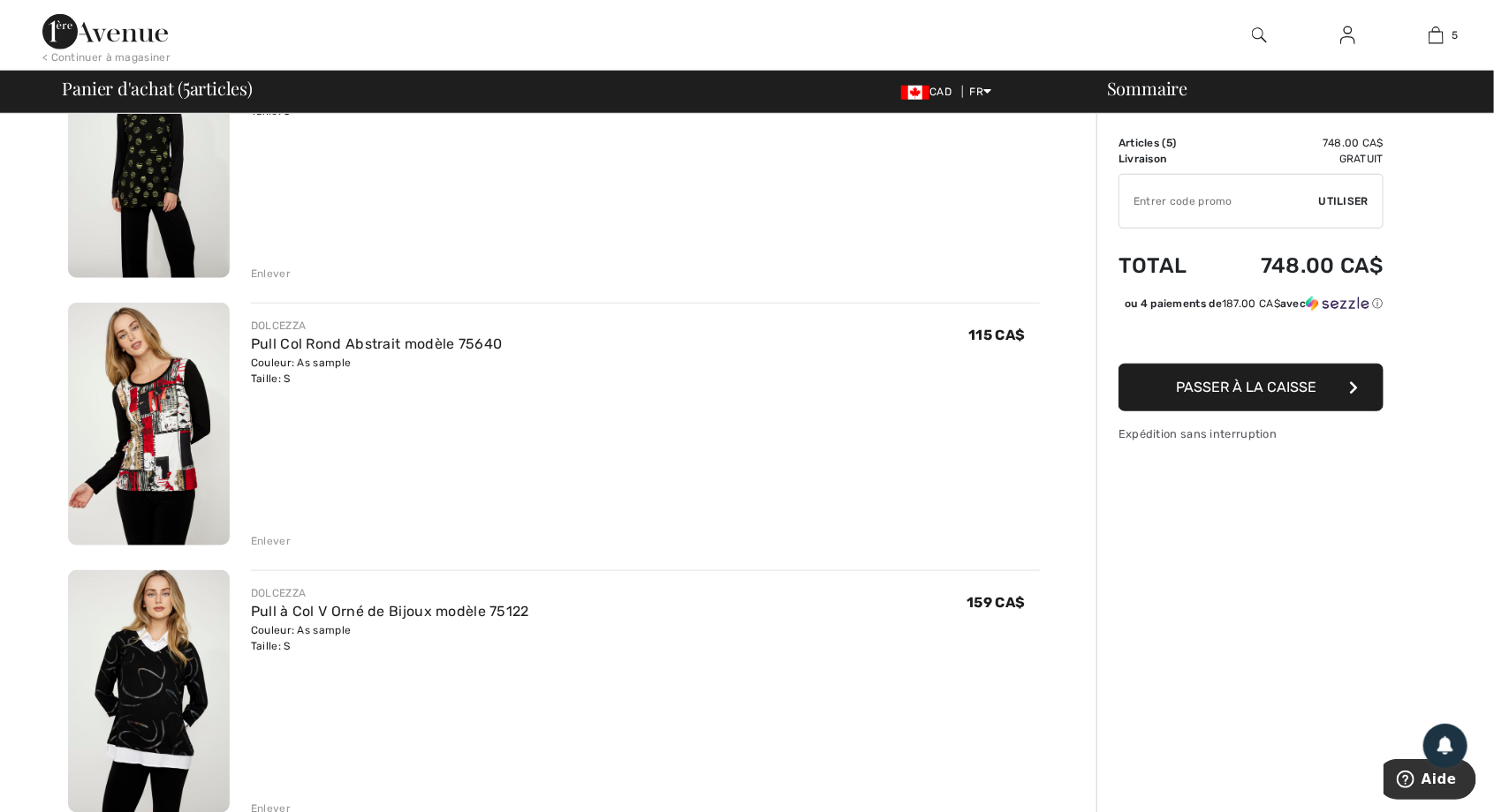
click at [277, 810] on div "Enlever" at bounding box center [270, 809] width 40 height 15
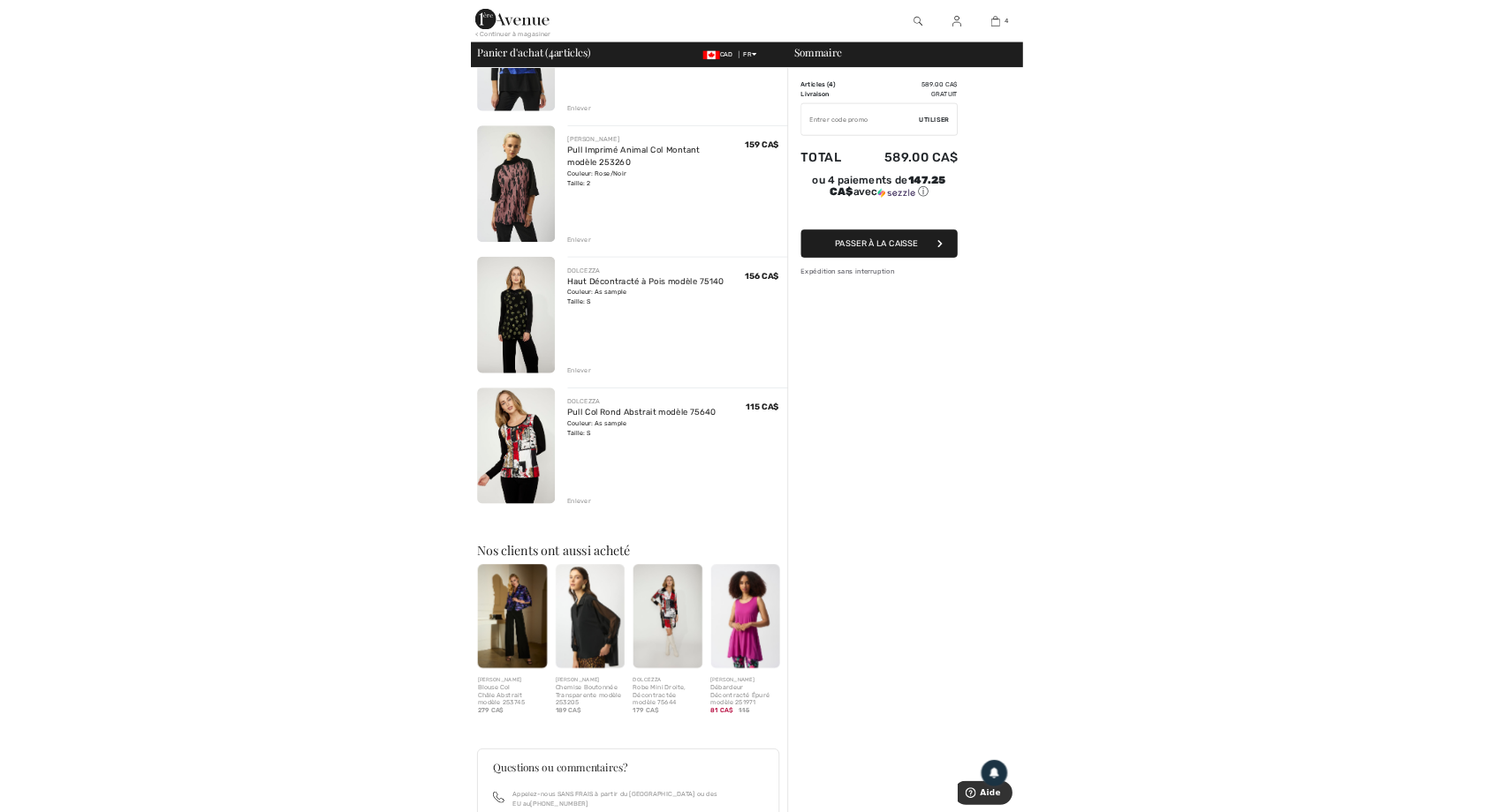
scroll to position [0, 0]
